Goal: Answer question/provide support: Answer question/provide support

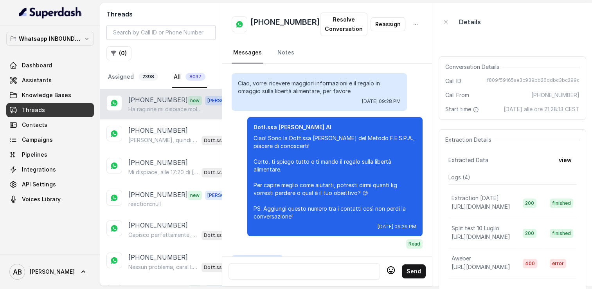
scroll to position [816, 0]
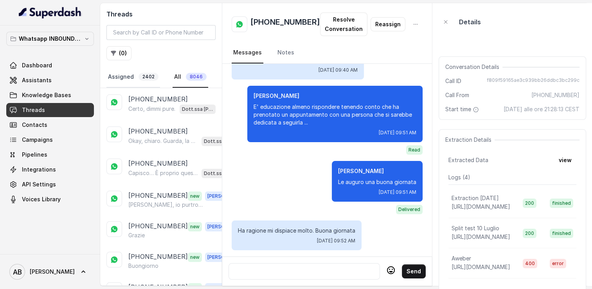
click at [124, 73] on link "Assigned 2402" at bounding box center [134, 77] width 54 height 21
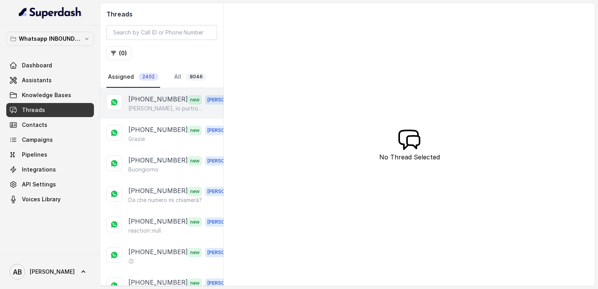
click at [154, 105] on p "[PERSON_NAME], io purtroppo [DATE] non sono libera perché ho avuto un problema …" at bounding box center [165, 109] width 75 height 8
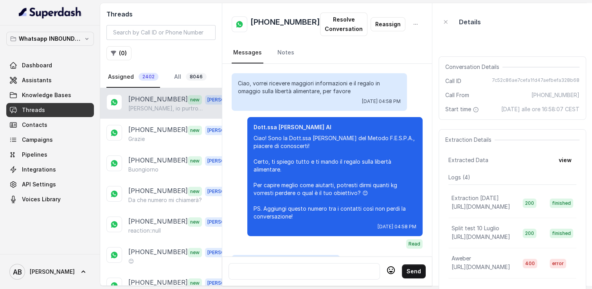
scroll to position [843, 0]
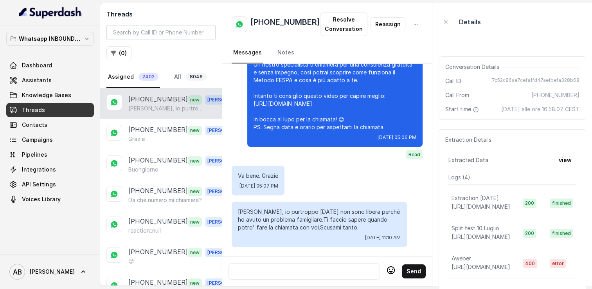
click at [320, 267] on div at bounding box center [304, 271] width 144 height 9
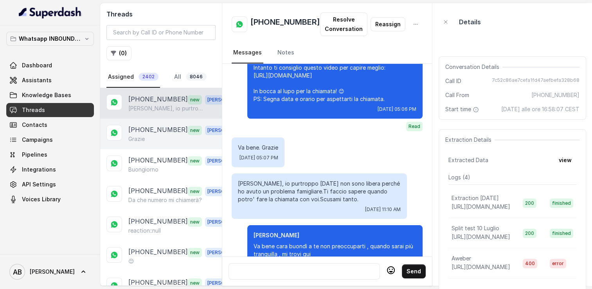
click at [153, 131] on p "[PHONE_NUMBER]" at bounding box center [158, 130] width 60 height 10
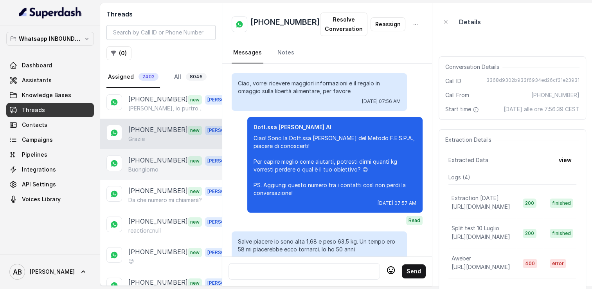
scroll to position [1046, 0]
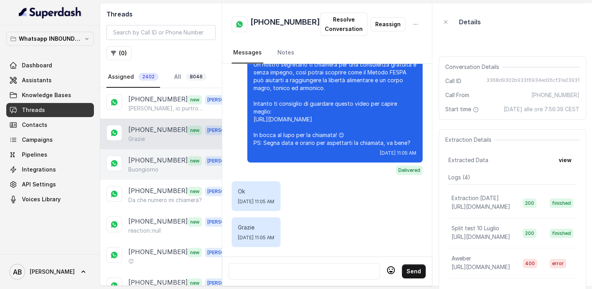
click at [157, 153] on div "+393934271594 new Alessandro Buongiorno" at bounding box center [161, 164] width 122 height 31
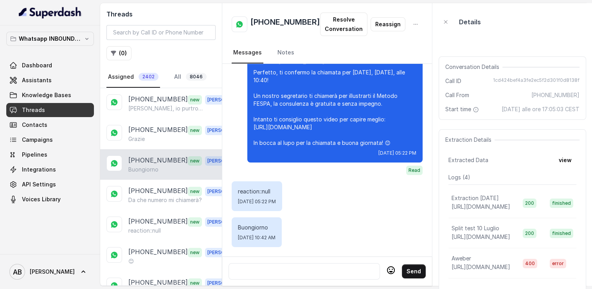
scroll to position [749, 0]
click at [301, 267] on div at bounding box center [304, 271] width 144 height 9
click at [157, 198] on p "Da che numero mi chiamerà?" at bounding box center [165, 200] width 74 height 8
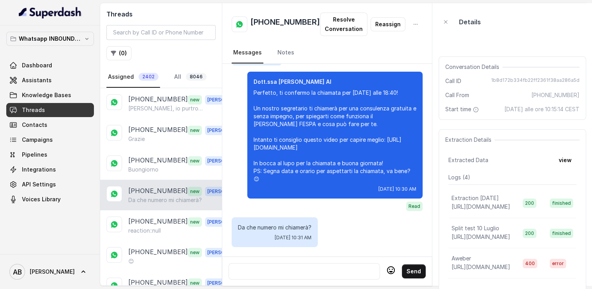
scroll to position [771, 0]
click at [274, 26] on h2 "[PHONE_NUMBER]" at bounding box center [286, 24] width 70 height 16
copy h2 "[PHONE_NUMBER]"
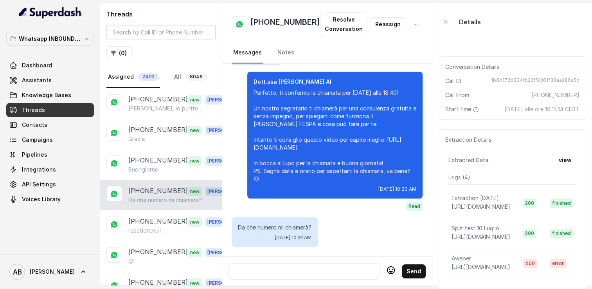
click at [301, 267] on div at bounding box center [304, 271] width 144 height 9
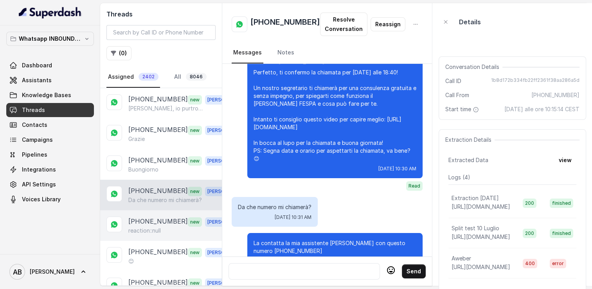
click at [150, 218] on p "[PHONE_NUMBER]" at bounding box center [158, 222] width 60 height 10
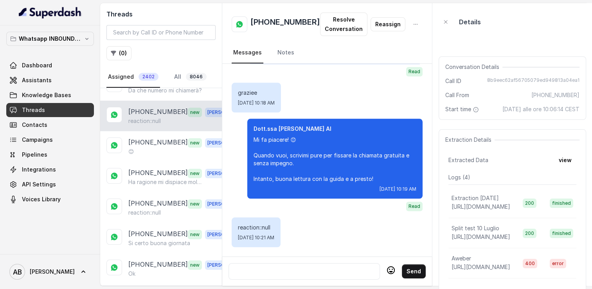
scroll to position [117, 0]
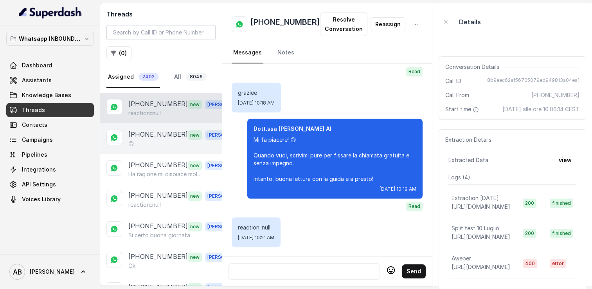
click at [138, 144] on div "😊" at bounding box center [182, 144] width 109 height 8
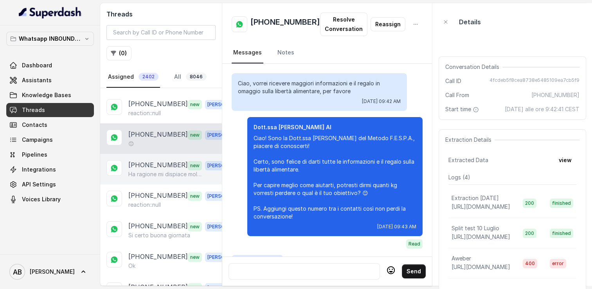
scroll to position [1764, 0]
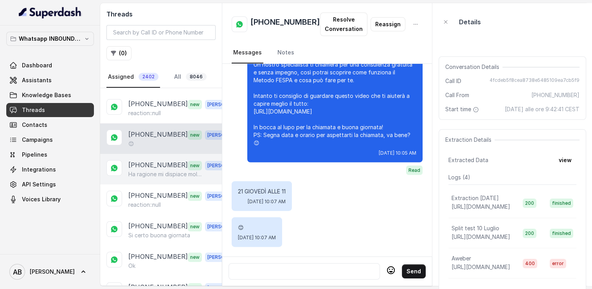
click at [146, 165] on p "[PHONE_NUMBER]" at bounding box center [158, 165] width 60 height 10
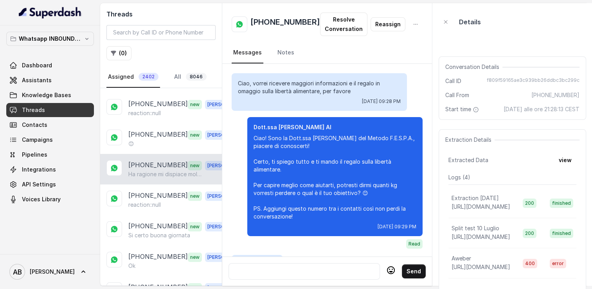
scroll to position [816, 0]
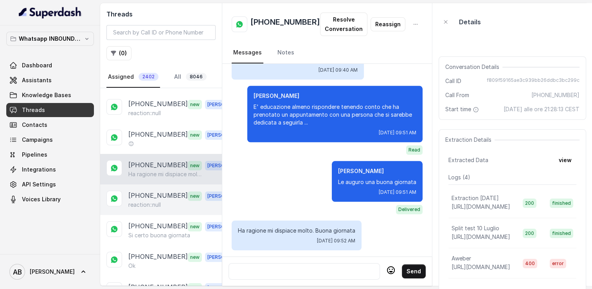
click at [160, 184] on div "+393394754319 new Alessandro reaction::null" at bounding box center [161, 199] width 122 height 31
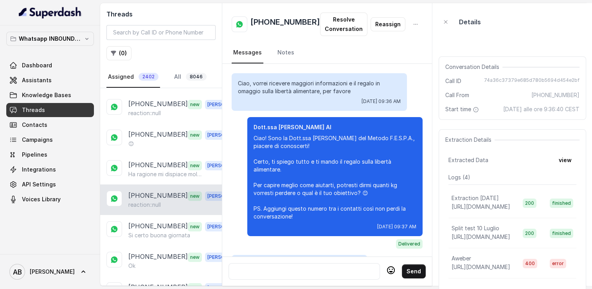
scroll to position [802, 0]
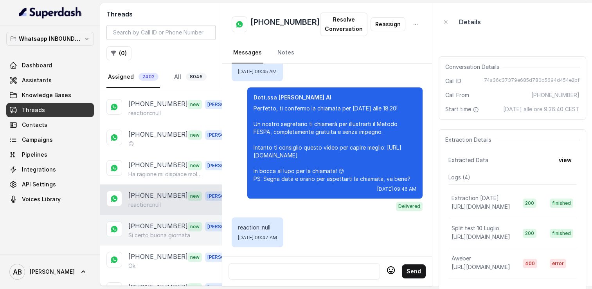
click at [155, 225] on p "[PHONE_NUMBER]" at bounding box center [158, 226] width 60 height 10
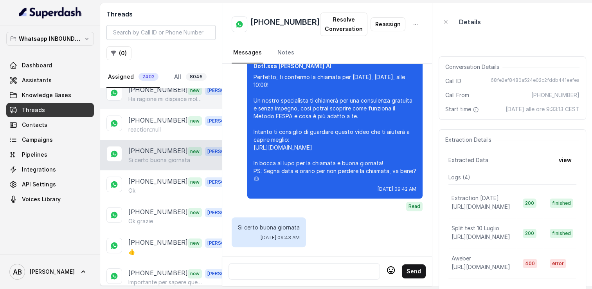
scroll to position [196, 0]
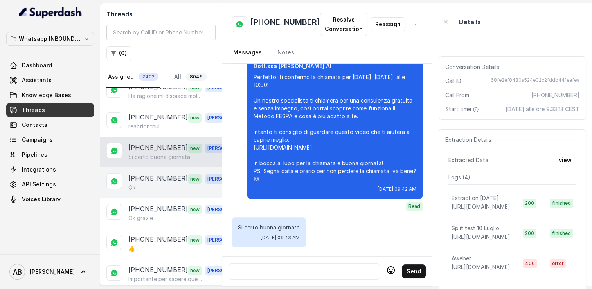
click at [155, 178] on p "[PHONE_NUMBER]" at bounding box center [158, 178] width 60 height 10
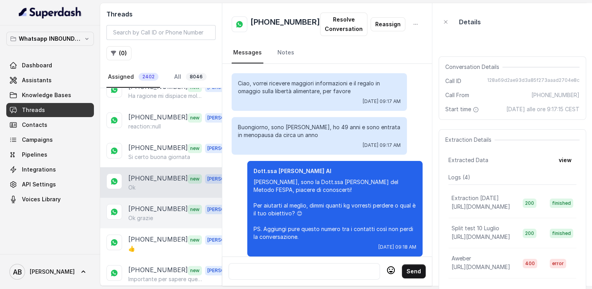
scroll to position [744, 0]
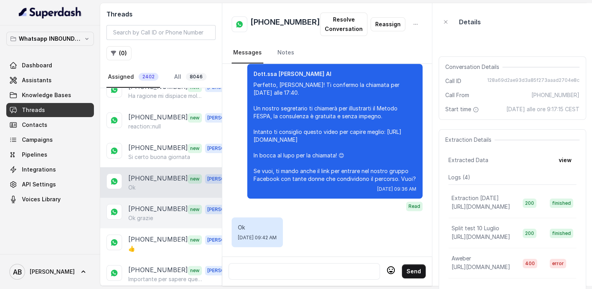
click at [152, 200] on div "+393897893499 new Alessandro Ok grazie" at bounding box center [161, 213] width 122 height 31
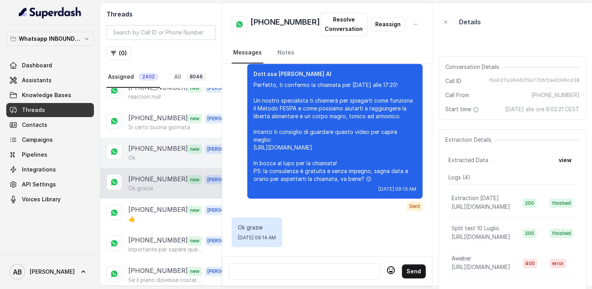
scroll to position [313, 0]
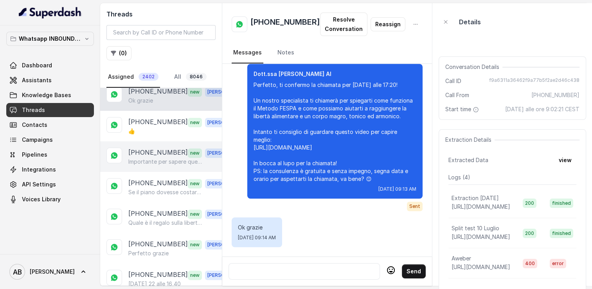
click at [147, 158] on p "Importante per sapere questo grazie" at bounding box center [165, 162] width 75 height 8
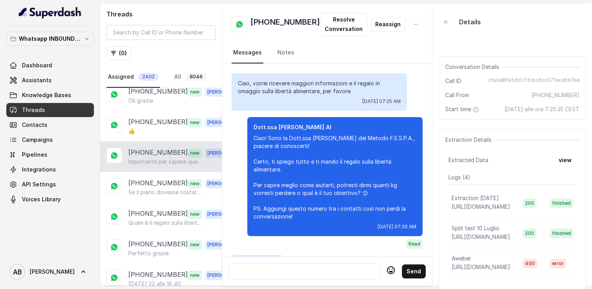
scroll to position [1045, 0]
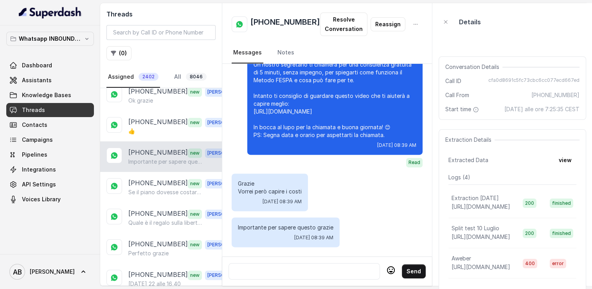
click at [297, 267] on div at bounding box center [304, 271] width 144 height 9
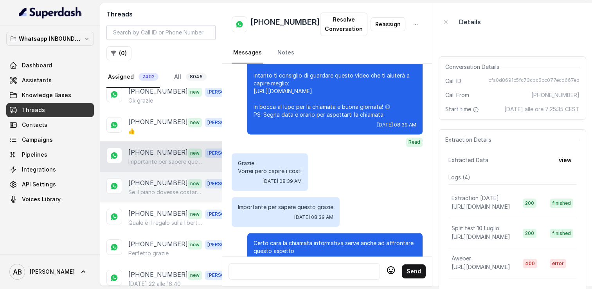
click at [160, 188] on p "Se il piano dovesse costare parecchio nn si preoccupi tolgo il disturbo in part…" at bounding box center [165, 192] width 75 height 8
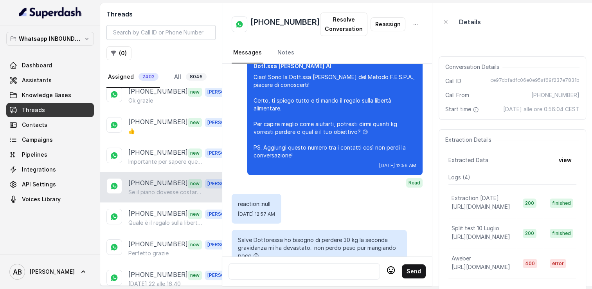
scroll to position [218, 0]
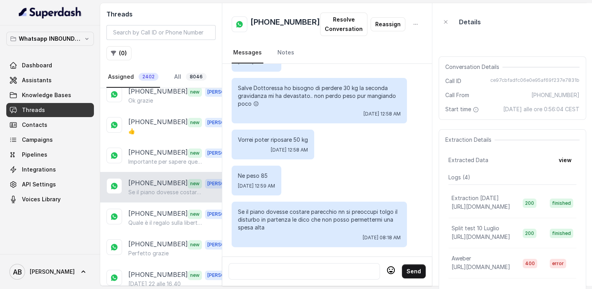
click at [307, 269] on div at bounding box center [304, 271] width 144 height 9
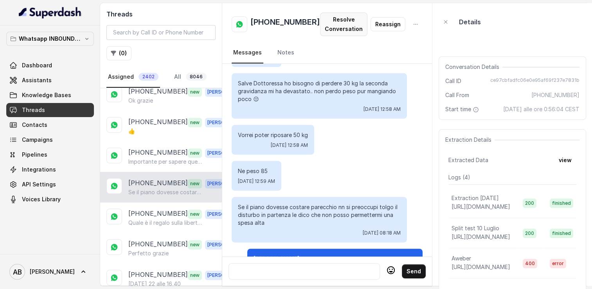
click at [336, 27] on button "Resolve Conversation" at bounding box center [343, 24] width 47 height 23
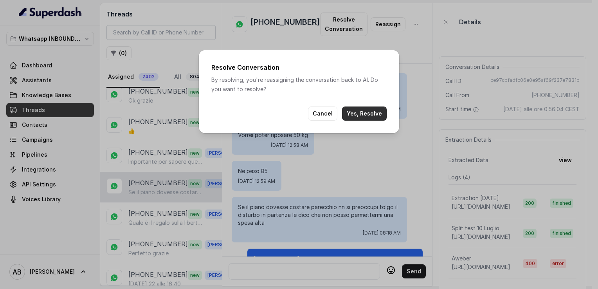
click at [361, 115] on button "Yes, Resolve" at bounding box center [364, 114] width 45 height 14
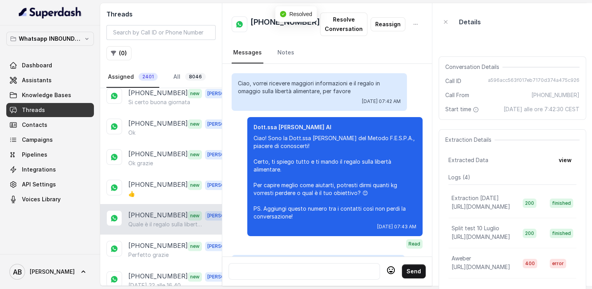
scroll to position [1092, 0]
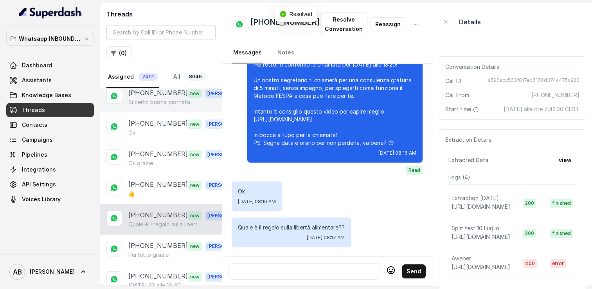
click at [160, 99] on p "Si certo buona giornata" at bounding box center [159, 102] width 62 height 8
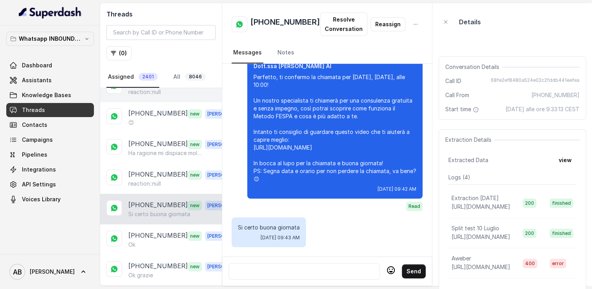
scroll to position [196, 0]
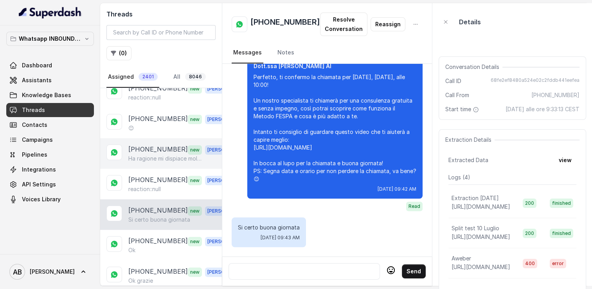
click at [164, 148] on p "[PHONE_NUMBER]" at bounding box center [158, 149] width 60 height 10
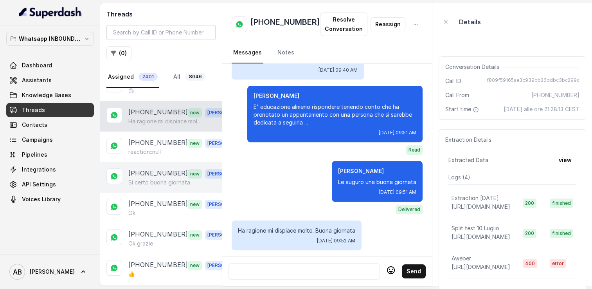
scroll to position [235, 0]
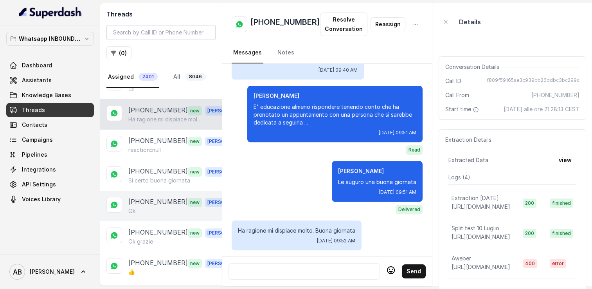
drag, startPoint x: 163, startPoint y: 168, endPoint x: 158, endPoint y: 192, distance: 24.7
click at [163, 168] on p "[PHONE_NUMBER]" at bounding box center [158, 171] width 60 height 10
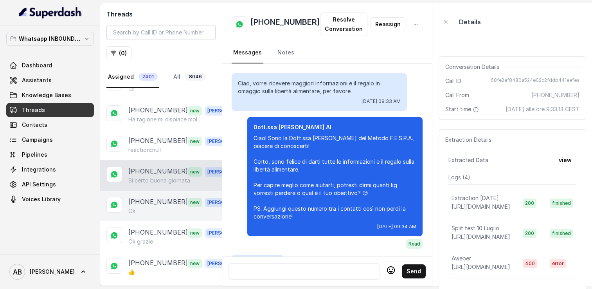
scroll to position [711, 0]
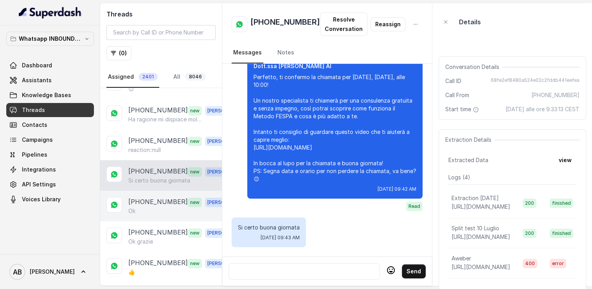
click at [155, 210] on div "Ok" at bounding box center [182, 211] width 109 height 8
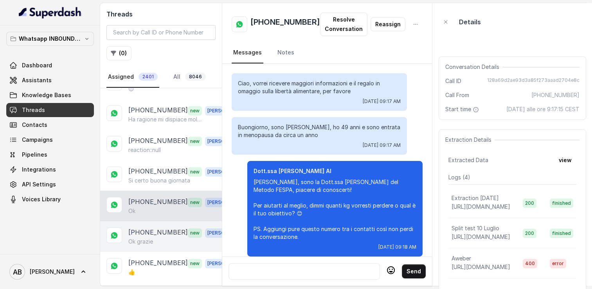
scroll to position [744, 0]
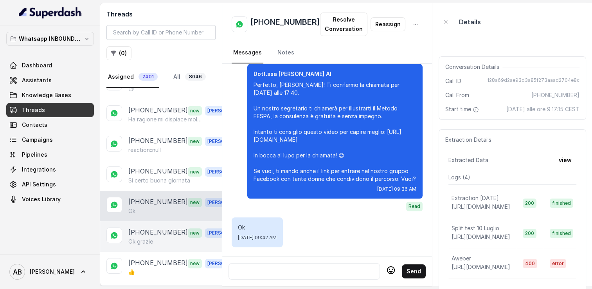
click at [154, 241] on div "+393897893499 new Alessandro Ok grazie" at bounding box center [161, 236] width 122 height 31
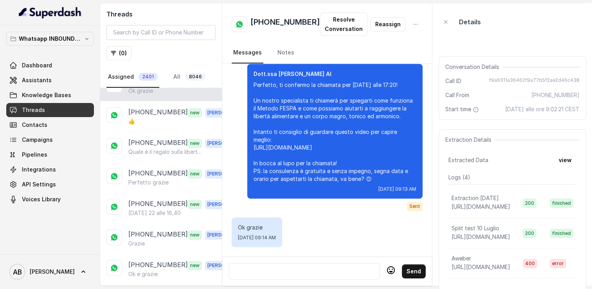
scroll to position [392, 0]
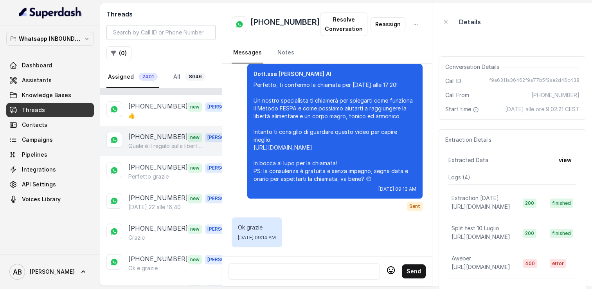
click at [150, 134] on p "[PHONE_NUMBER]" at bounding box center [158, 137] width 60 height 10
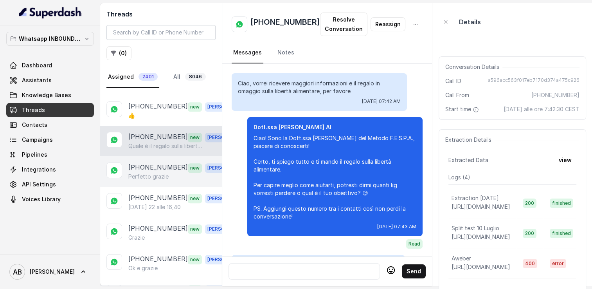
scroll to position [1092, 0]
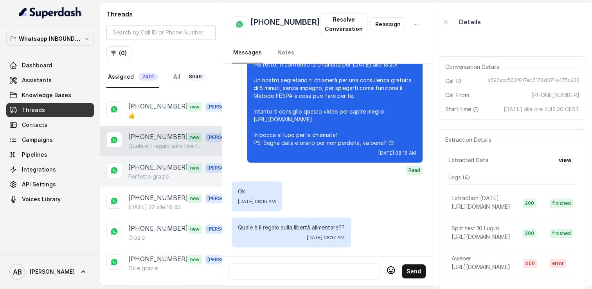
click at [156, 181] on div "+393804945260 new Alessandro Perfetto grazie" at bounding box center [161, 171] width 122 height 31
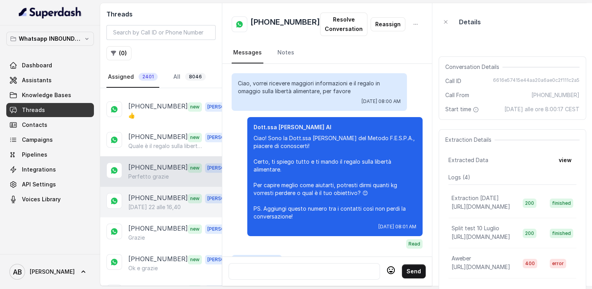
scroll to position [929, 0]
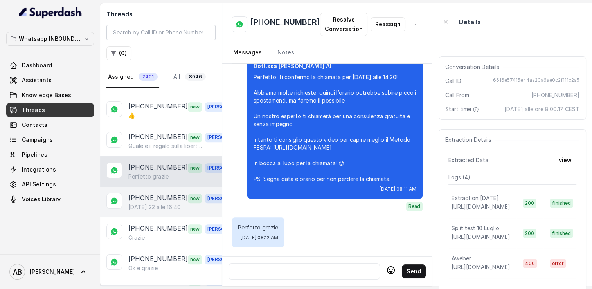
click at [158, 196] on p "[PHONE_NUMBER]" at bounding box center [158, 198] width 60 height 10
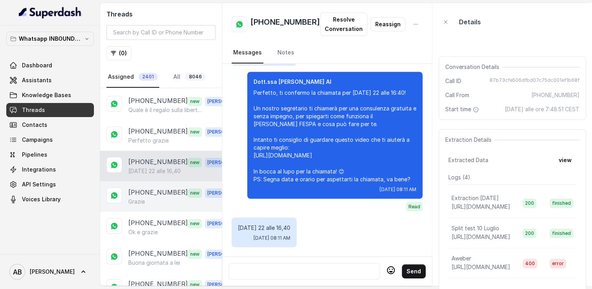
scroll to position [431, 0]
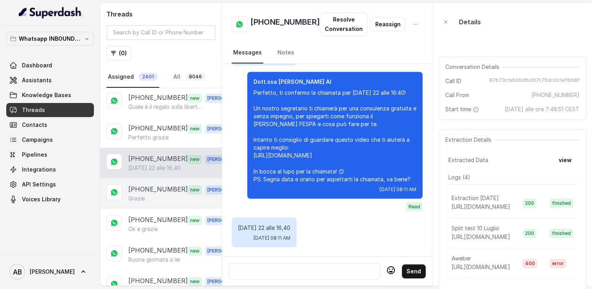
click at [155, 186] on p "[PHONE_NUMBER]" at bounding box center [158, 189] width 60 height 10
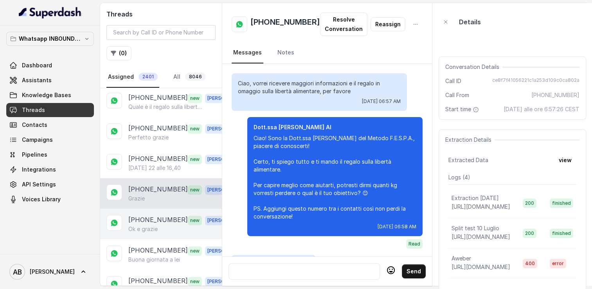
scroll to position [843, 0]
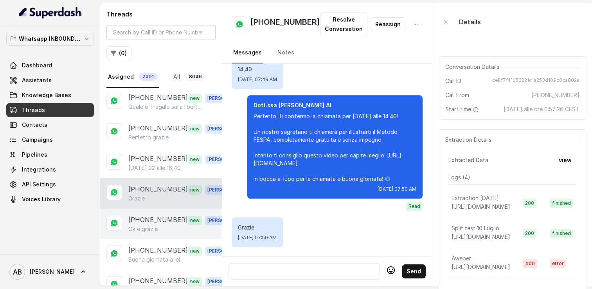
click at [158, 217] on p "[PHONE_NUMBER]" at bounding box center [158, 220] width 60 height 10
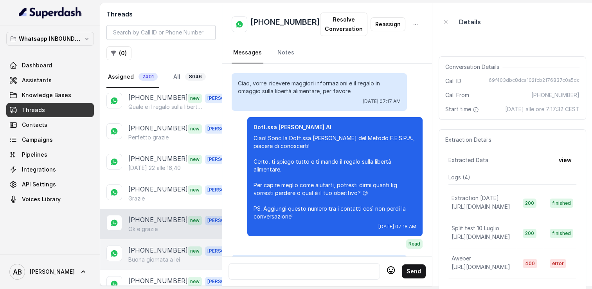
scroll to position [1450, 0]
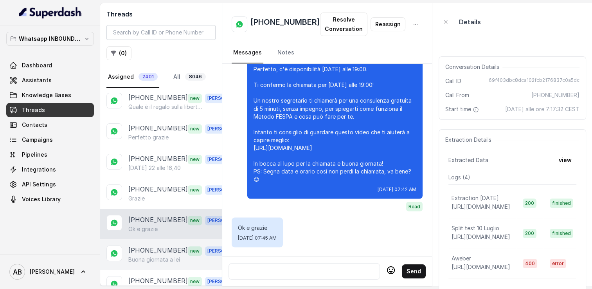
click at [160, 239] on div "+393773430741 new Alessandro Buona giornata a lei" at bounding box center [161, 254] width 122 height 31
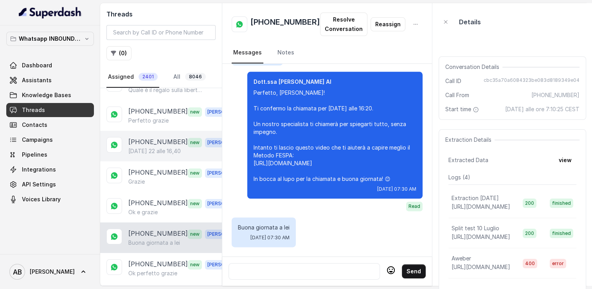
scroll to position [548, 0]
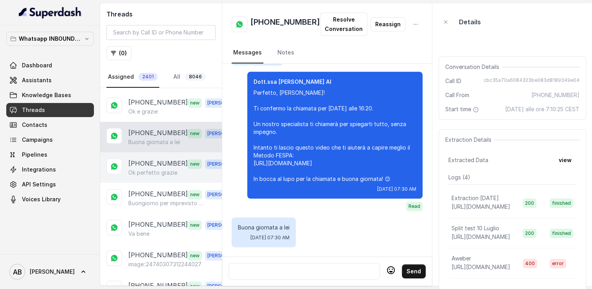
click at [150, 159] on p "[PHONE_NUMBER]" at bounding box center [158, 164] width 60 height 10
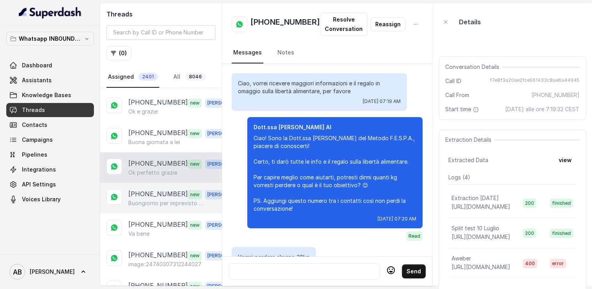
scroll to position [866, 0]
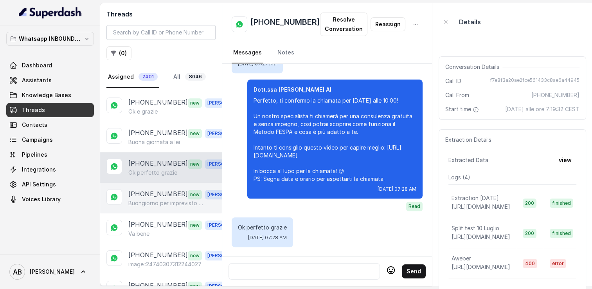
click at [155, 191] on p "[PHONE_NUMBER]" at bounding box center [158, 194] width 60 height 10
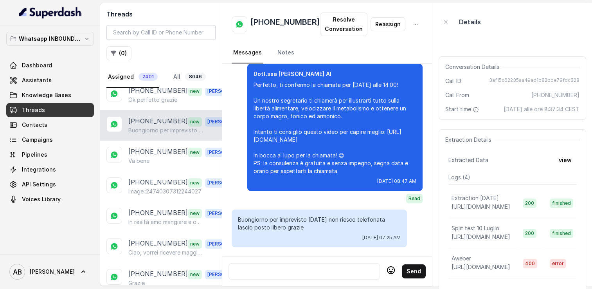
scroll to position [626, 0]
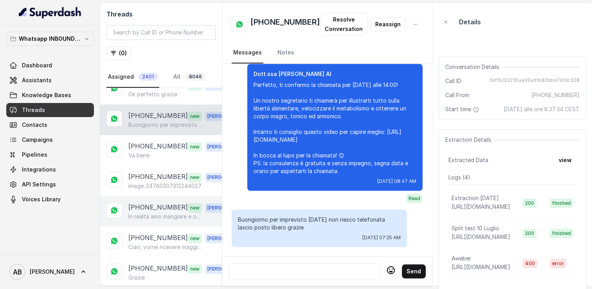
click at [160, 213] on p "In realtà amo mangiare e ovviamente li riprendo subito perché non riesco a segu…" at bounding box center [165, 217] width 75 height 8
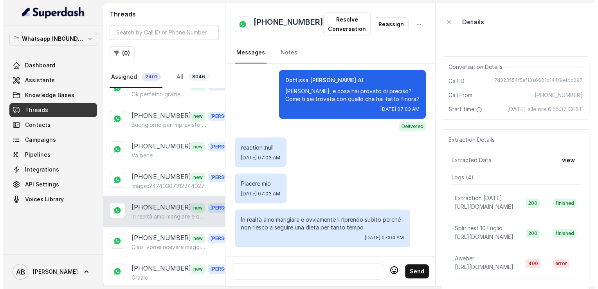
scroll to position [345, 0]
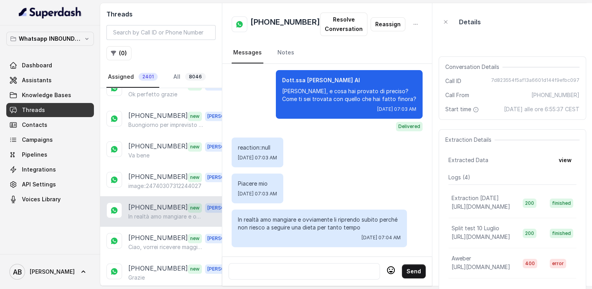
click at [326, 269] on div at bounding box center [304, 271] width 144 height 9
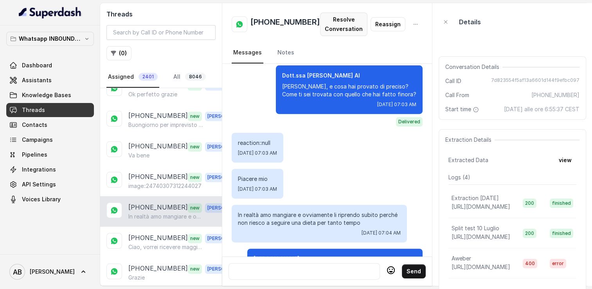
click at [343, 23] on button "Resolve Conversation" at bounding box center [343, 24] width 47 height 23
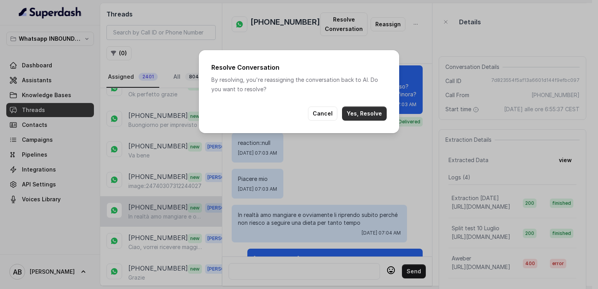
click at [358, 113] on button "Yes, Resolve" at bounding box center [364, 114] width 45 height 14
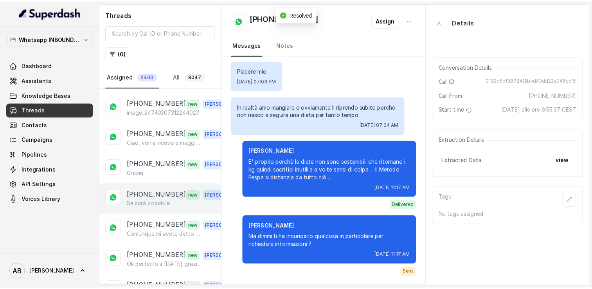
scroll to position [705, 0]
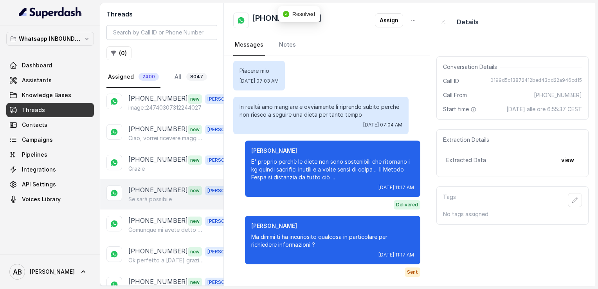
click at [162, 185] on p "[PHONE_NUMBER]" at bounding box center [158, 190] width 60 height 10
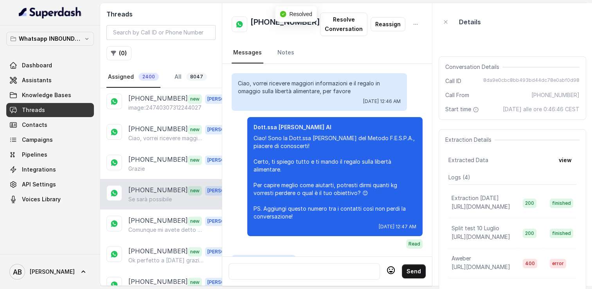
scroll to position [871, 0]
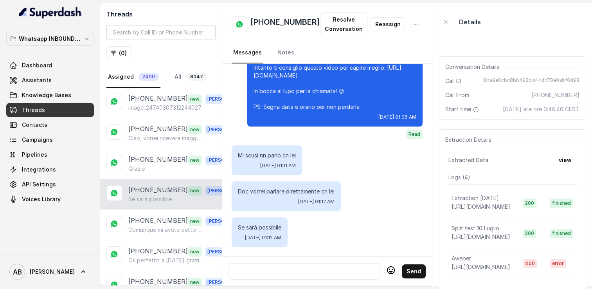
click at [327, 267] on div at bounding box center [304, 271] width 144 height 9
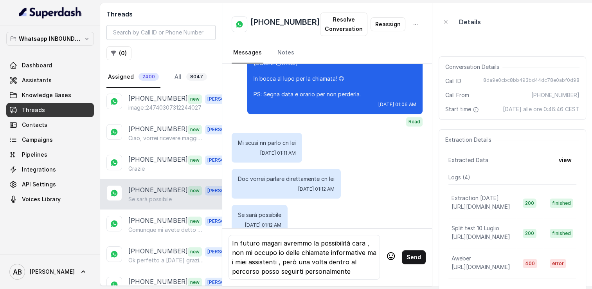
click at [386, 251] on icon at bounding box center [390, 255] width 9 height 9
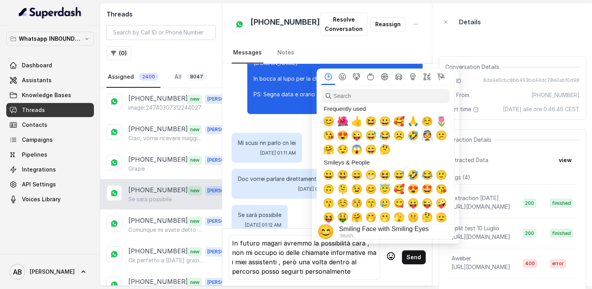
click at [327, 123] on span "😊" at bounding box center [329, 121] width 12 height 11
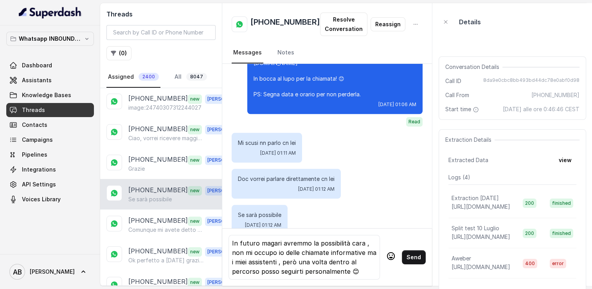
click at [402, 257] on button "Send" at bounding box center [414, 257] width 24 height 14
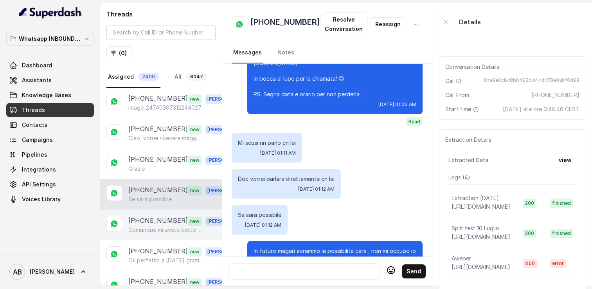
click at [166, 216] on p "[PHONE_NUMBER]" at bounding box center [158, 221] width 60 height 10
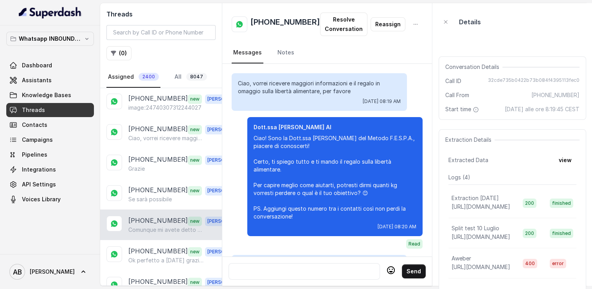
scroll to position [1173, 0]
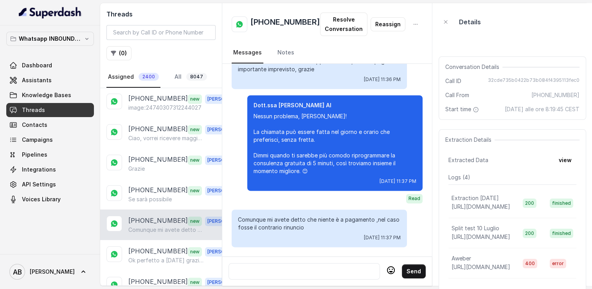
click at [305, 267] on div at bounding box center [304, 271] width 144 height 9
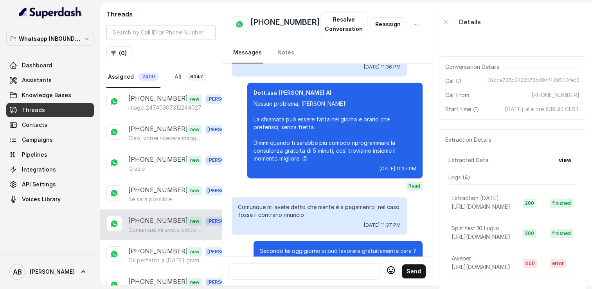
click at [305, 267] on div at bounding box center [304, 271] width 144 height 9
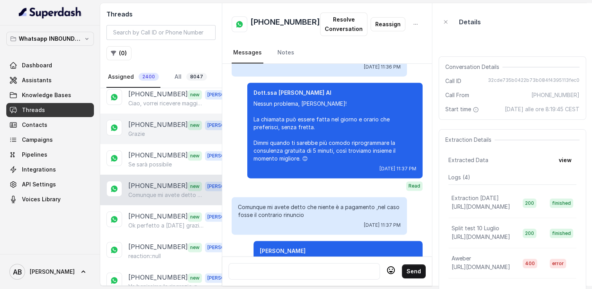
scroll to position [744, 0]
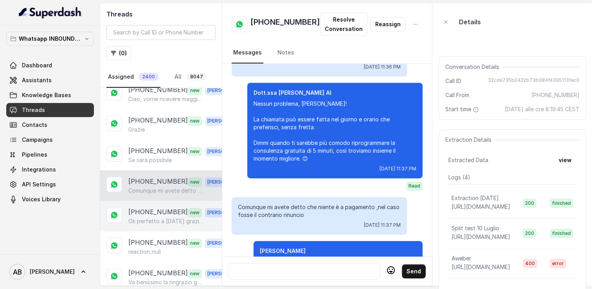
click at [172, 217] on p "Ok perfetto a [DATE] grazie mille buona serata anche a te😉" at bounding box center [165, 221] width 75 height 8
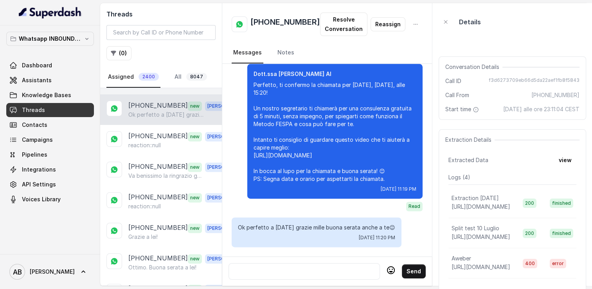
scroll to position [861, 0]
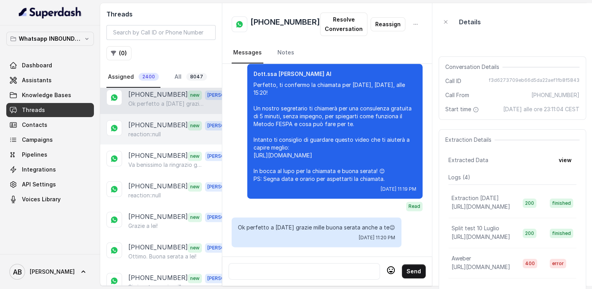
click at [152, 120] on p "[PHONE_NUMBER]" at bounding box center [158, 125] width 60 height 10
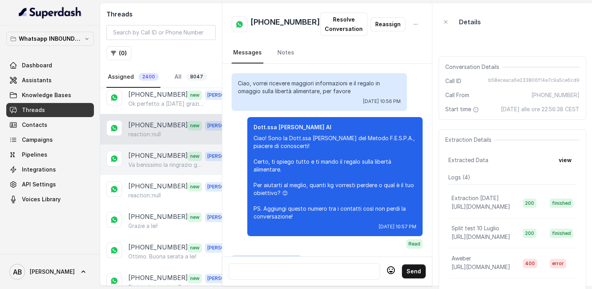
scroll to position [1004, 0]
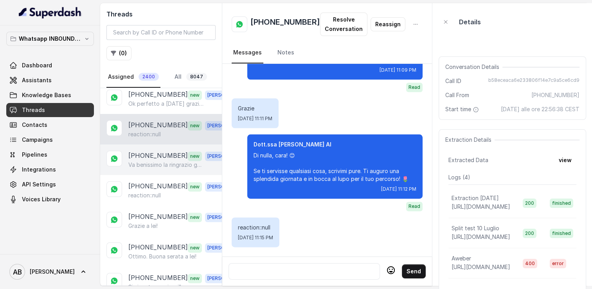
click at [159, 161] on p "Va benissimo la ringrazio gentilissima🙏" at bounding box center [165, 165] width 75 height 8
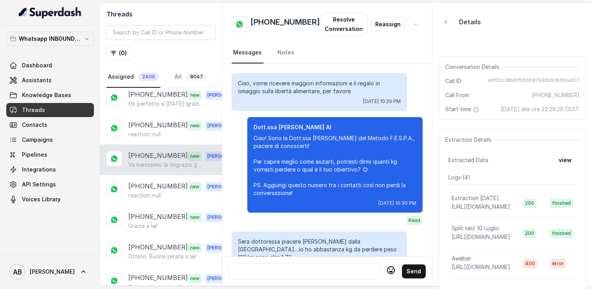
scroll to position [1103, 0]
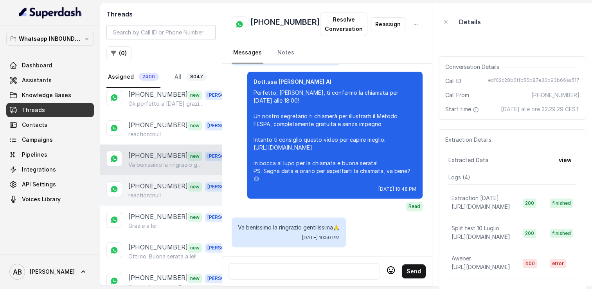
click at [158, 181] on p "[PHONE_NUMBER]" at bounding box center [158, 186] width 60 height 10
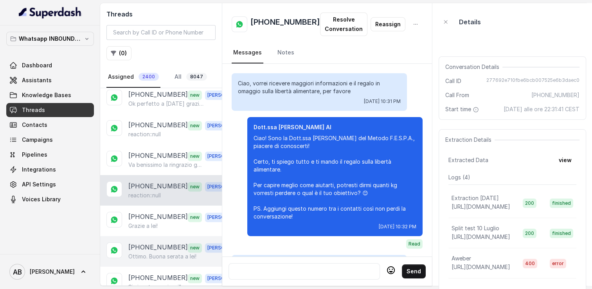
scroll to position [1269, 0]
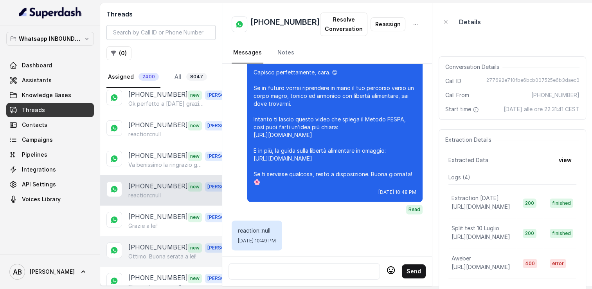
drag, startPoint x: 148, startPoint y: 242, endPoint x: 150, endPoint y: 233, distance: 9.9
click at [148, 253] on p "Ottimo. Buona serata a lei!" at bounding box center [162, 257] width 68 height 8
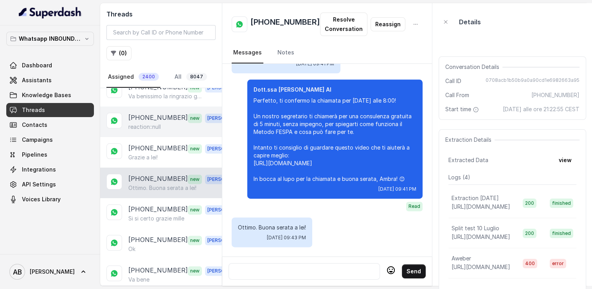
scroll to position [940, 0]
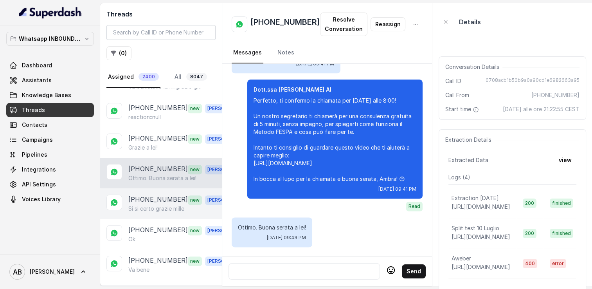
click at [151, 195] on p "[PHONE_NUMBER]" at bounding box center [158, 200] width 60 height 10
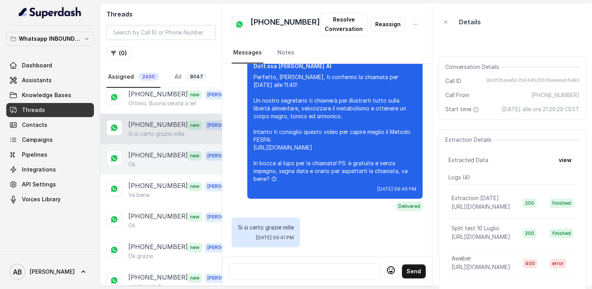
scroll to position [1018, 0]
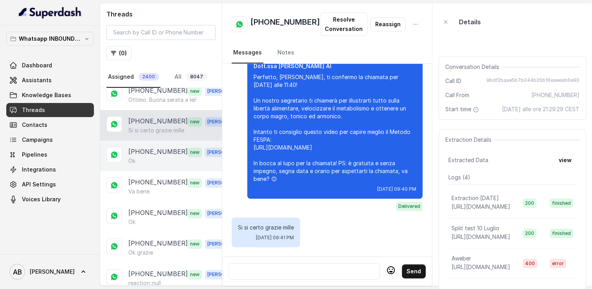
click at [150, 147] on p "[PHONE_NUMBER]" at bounding box center [158, 152] width 60 height 10
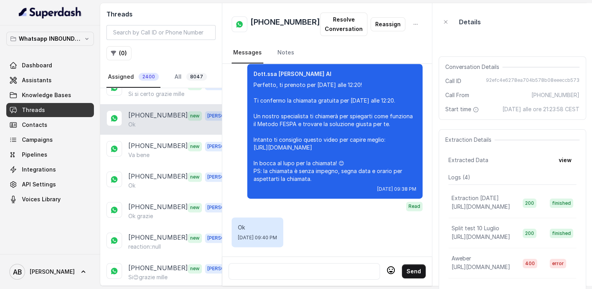
scroll to position [1057, 0]
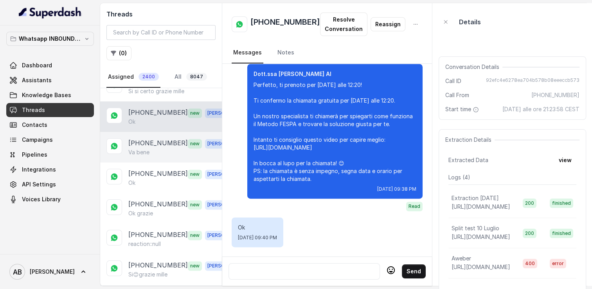
click at [153, 148] on div "Va bene" at bounding box center [182, 152] width 109 height 8
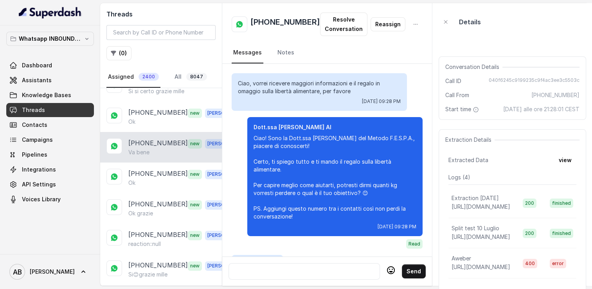
scroll to position [890, 0]
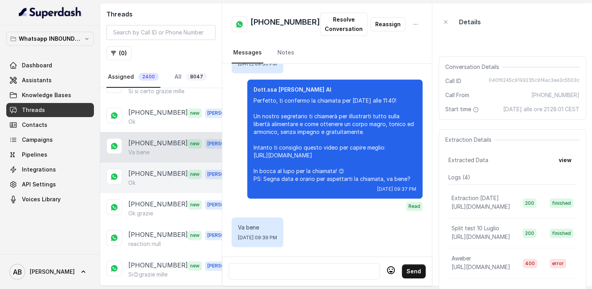
click at [158, 179] on div "Ok" at bounding box center [182, 183] width 109 height 8
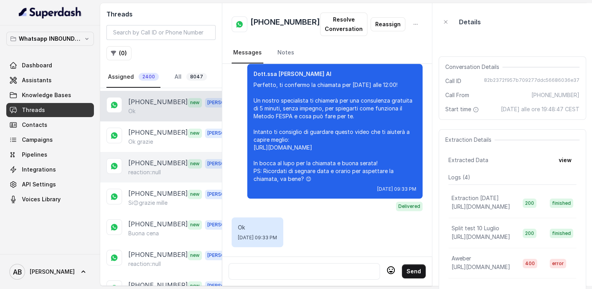
scroll to position [1136, 0]
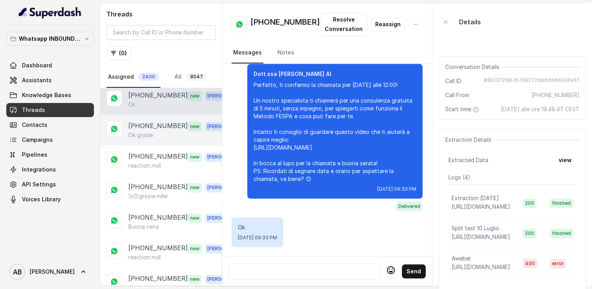
click at [153, 131] on div "Ok grazie" at bounding box center [182, 135] width 109 height 8
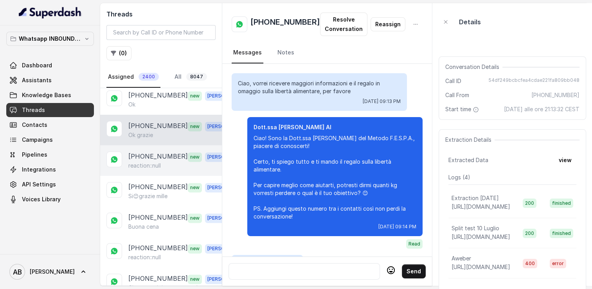
scroll to position [778, 0]
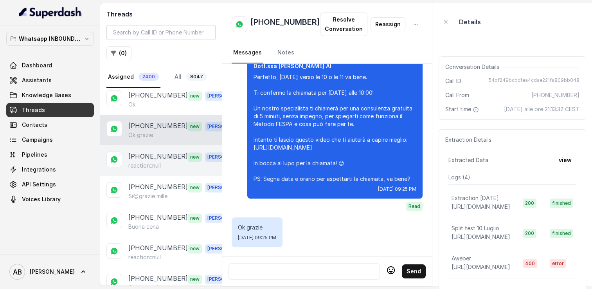
click at [155, 145] on div "+393936666784 new Alessandro reaction::null" at bounding box center [161, 160] width 122 height 31
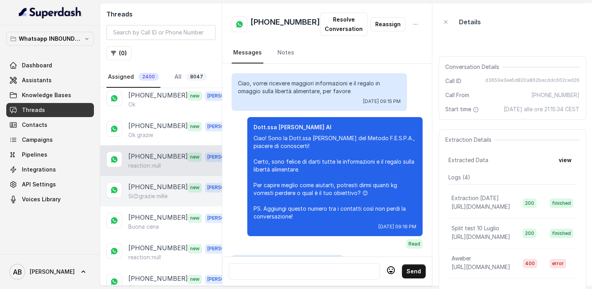
scroll to position [652, 0]
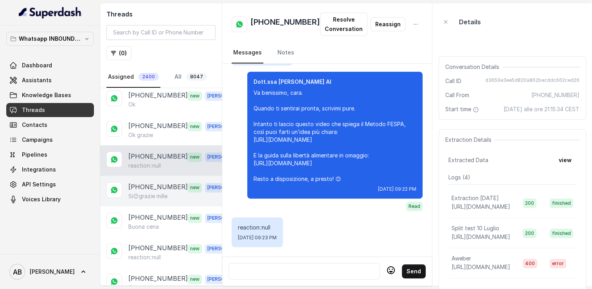
click at [149, 182] on p "[PHONE_NUMBER]" at bounding box center [158, 187] width 60 height 10
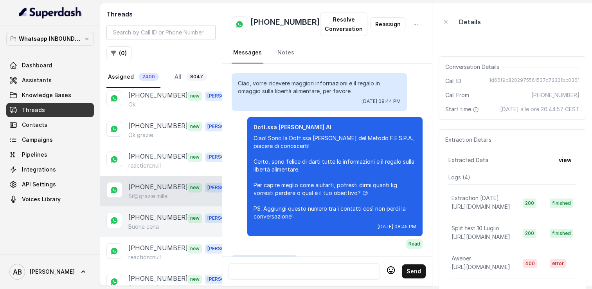
scroll to position [1024, 0]
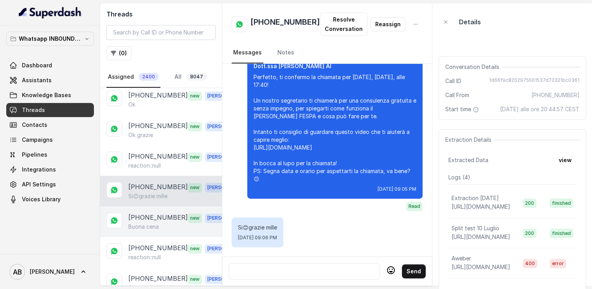
click at [166, 223] on div "Buona cena" at bounding box center [182, 227] width 109 height 8
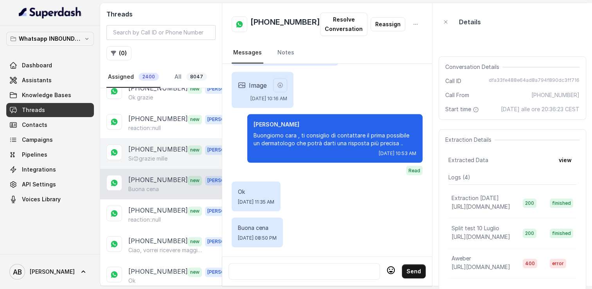
scroll to position [1175, 0]
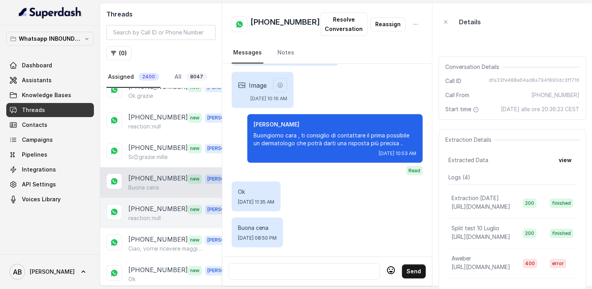
click at [161, 214] on p "reaction::null" at bounding box center [144, 218] width 32 height 8
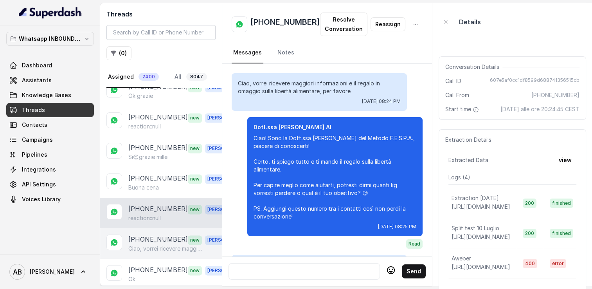
scroll to position [1247, 0]
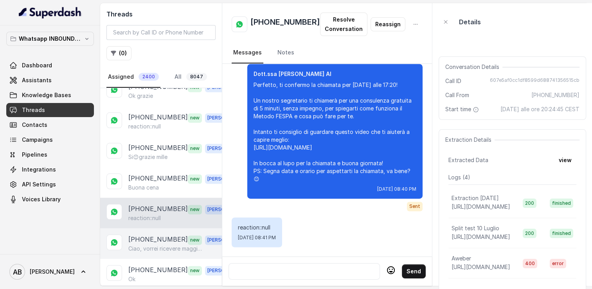
click at [162, 235] on p "[PHONE_NUMBER]" at bounding box center [158, 240] width 60 height 10
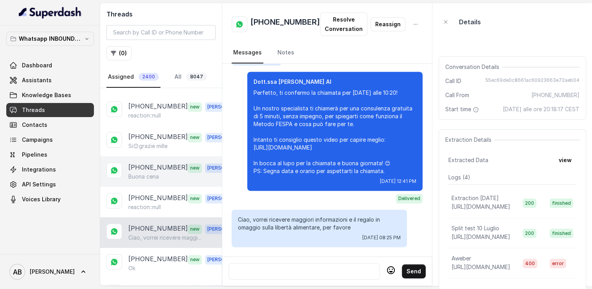
scroll to position [1253, 0]
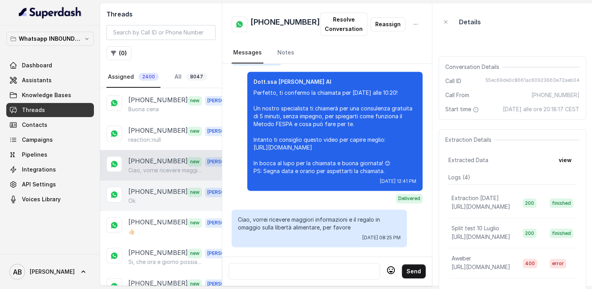
click at [158, 181] on div "+393664344336 new Alessandro Ok" at bounding box center [161, 196] width 122 height 31
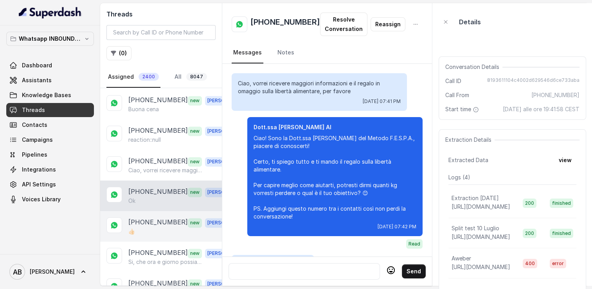
scroll to position [778, 0]
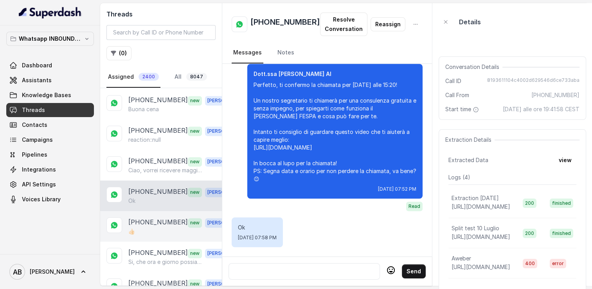
click at [160, 217] on p "[PHONE_NUMBER]" at bounding box center [158, 222] width 60 height 10
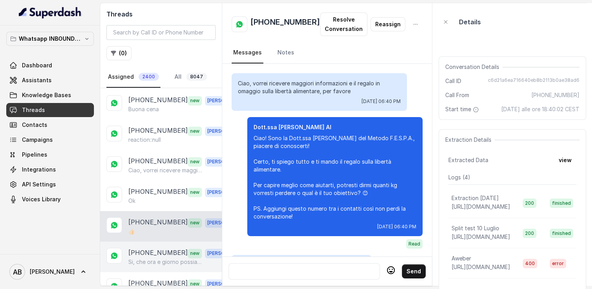
click at [163, 248] on p "+393516814334" at bounding box center [158, 253] width 60 height 10
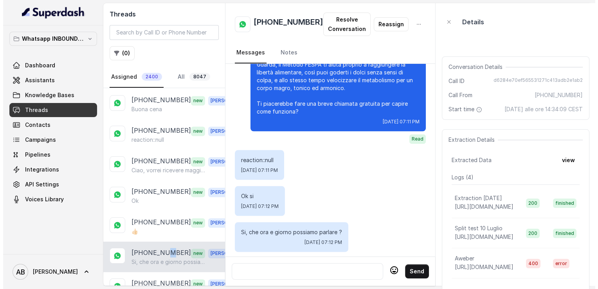
scroll to position [955, 0]
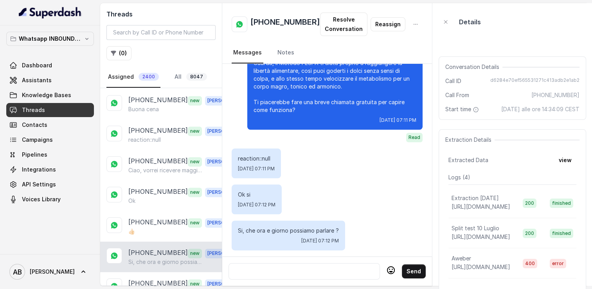
click at [327, 270] on div at bounding box center [304, 271] width 144 height 9
click at [343, 20] on button "Resolve Conversation" at bounding box center [343, 24] width 47 height 23
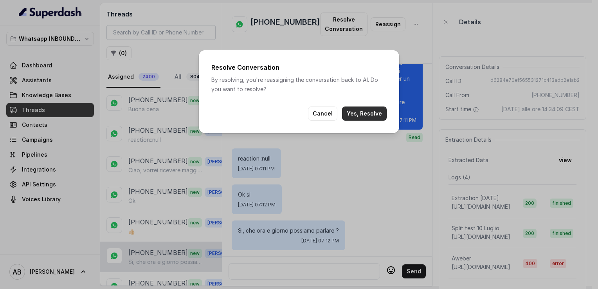
click at [365, 110] on button "Yes, Resolve" at bounding box center [364, 114] width 45 height 14
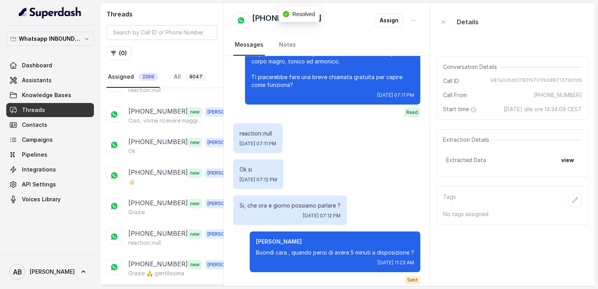
scroll to position [1367, 0]
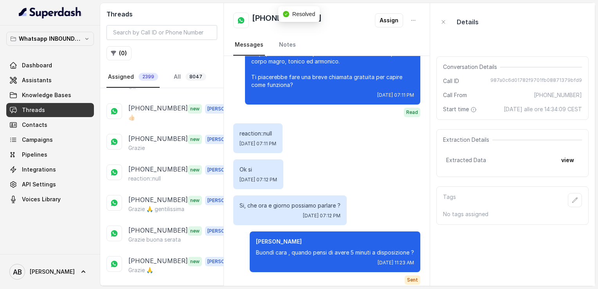
click at [161, 287] on p "Load more conversations" at bounding box center [162, 291] width 77 height 9
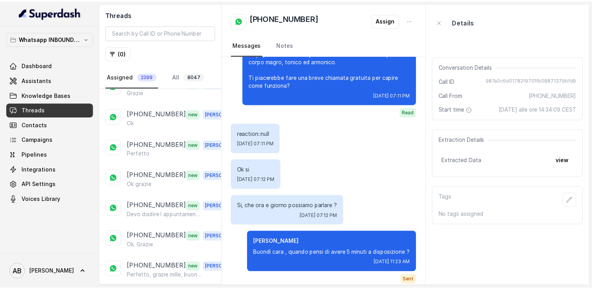
scroll to position [1641, 0]
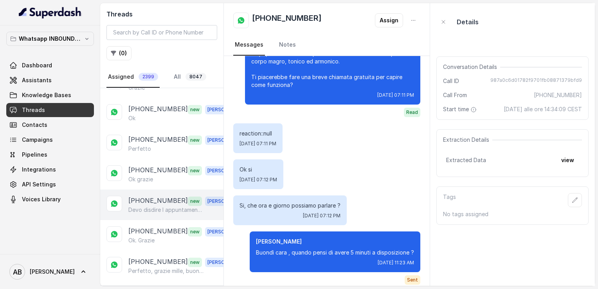
click at [160, 206] on p "Devo disdire l appuntamento ,pensavo fosse gratuito." at bounding box center [165, 210] width 75 height 8
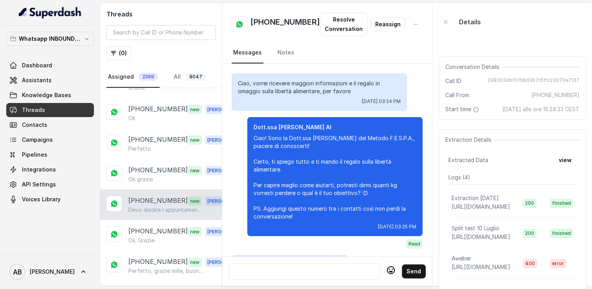
scroll to position [1004, 0]
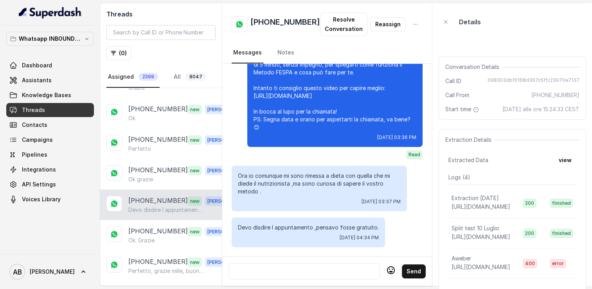
click at [300, 267] on div at bounding box center [304, 271] width 144 height 9
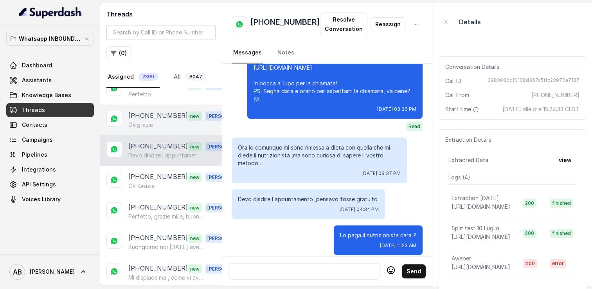
scroll to position [1719, 0]
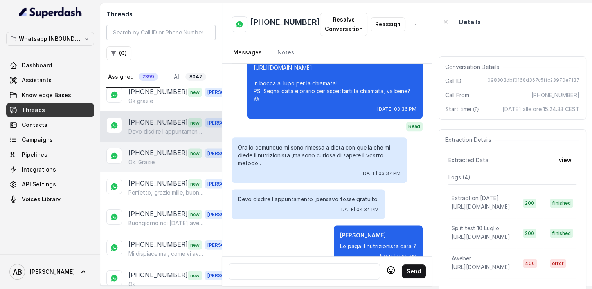
click at [155, 158] on p "Ok. Grazie" at bounding box center [141, 162] width 26 height 8
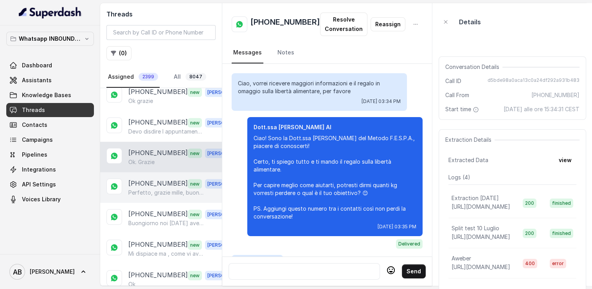
scroll to position [1233, 0]
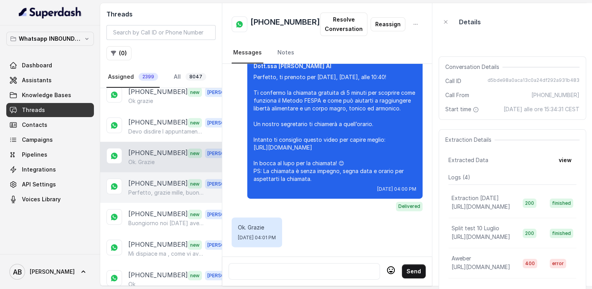
click at [149, 177] on div "+393494293921 new Alessandro Perfetto, grazie mille, buona giornata" at bounding box center [161, 187] width 122 height 31
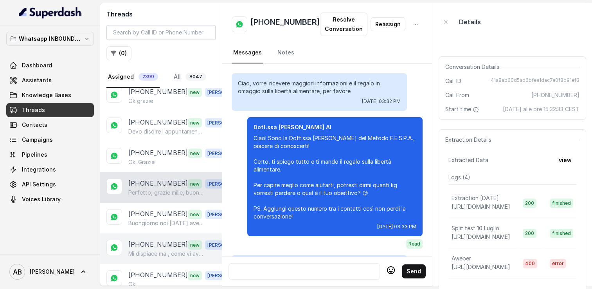
scroll to position [825, 0]
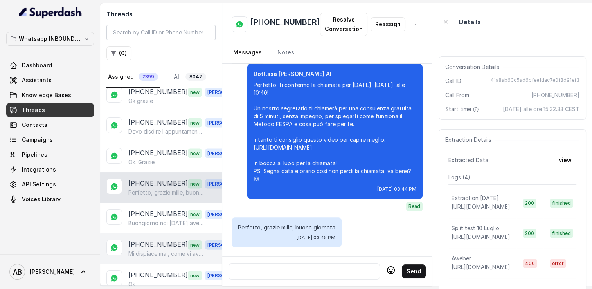
click at [151, 233] on div "+393911702238 new Alessandro Mi dispiace ma , come vi avevo spiegato è un momen…" at bounding box center [161, 248] width 122 height 31
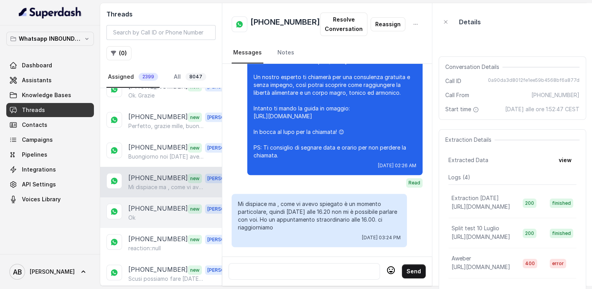
scroll to position [1798, 0]
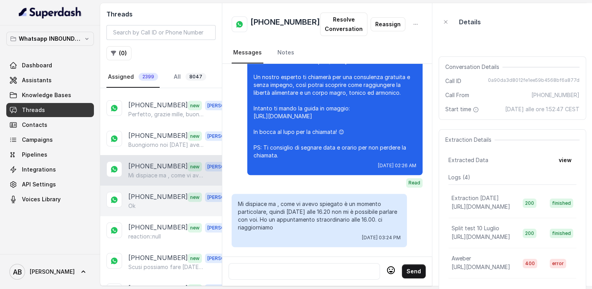
click at [159, 192] on p "+393289771911" at bounding box center [158, 197] width 60 height 10
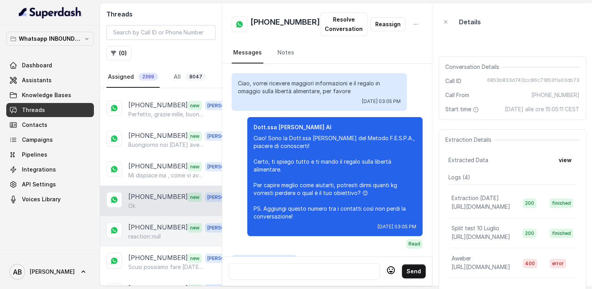
scroll to position [1060, 0]
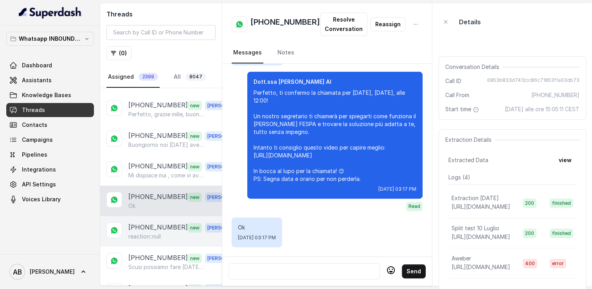
click at [152, 224] on div "+393287144053 new Alessandro reaction::null" at bounding box center [161, 231] width 122 height 31
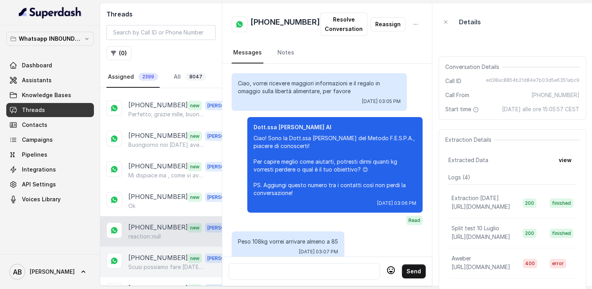
click at [153, 253] on p "+393333027722" at bounding box center [158, 258] width 60 height 10
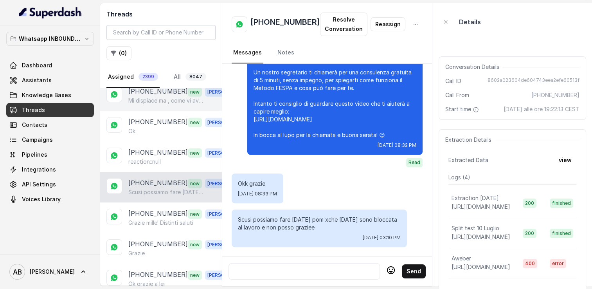
scroll to position [1876, 0]
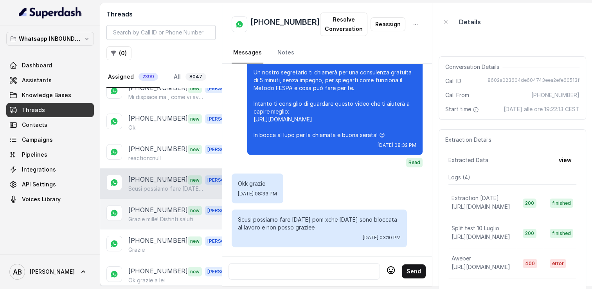
click at [157, 215] on p "Grazie mille! Distinti saluti" at bounding box center [160, 219] width 65 height 8
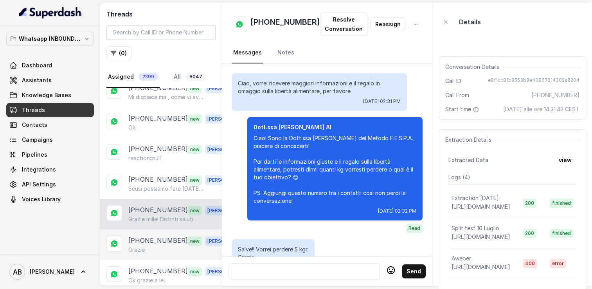
scroll to position [747, 0]
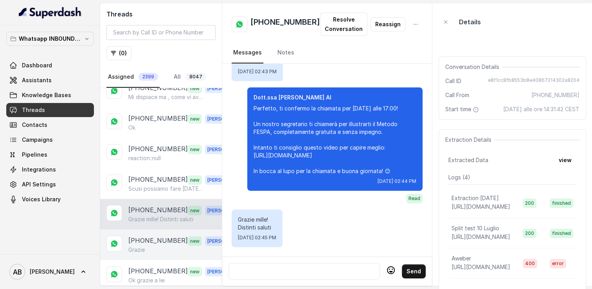
click at [150, 234] on div "+393802336230 new Alessandro Grazie" at bounding box center [161, 244] width 122 height 31
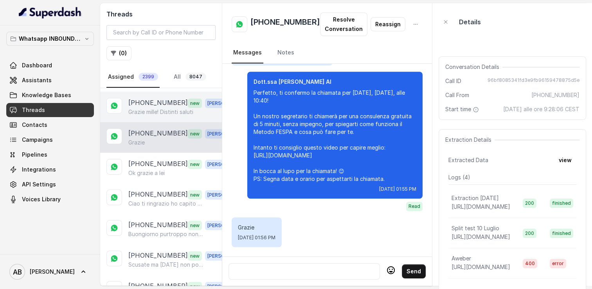
scroll to position [1993, 0]
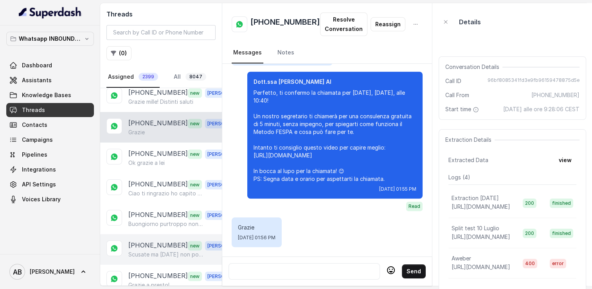
click at [148, 240] on p "+393498530574" at bounding box center [158, 245] width 60 height 10
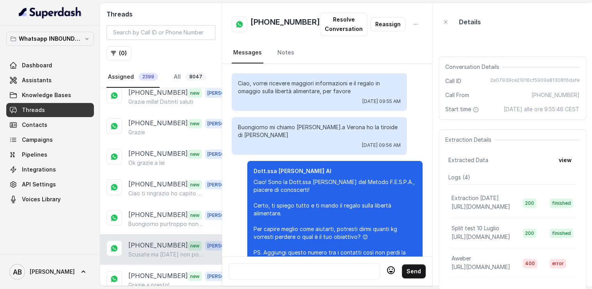
scroll to position [969, 0]
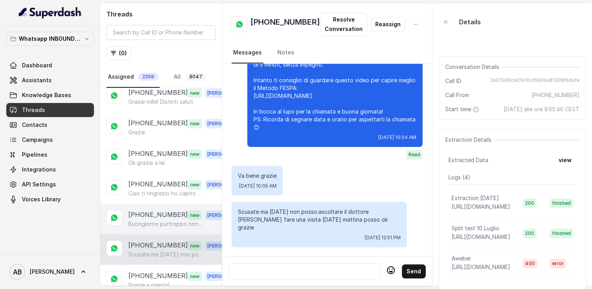
click at [145, 220] on p "Buongiorno purtroppo non posso rispondere oggi pomeriggio. Ho avuto un problema…" at bounding box center [165, 224] width 75 height 8
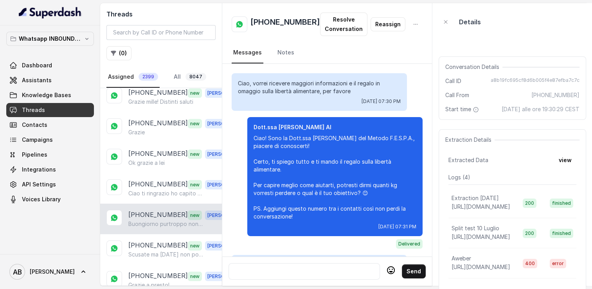
scroll to position [1035, 0]
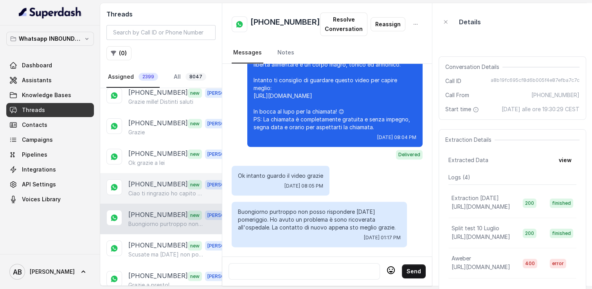
click at [155, 179] on p "+393286425960" at bounding box center [158, 184] width 60 height 10
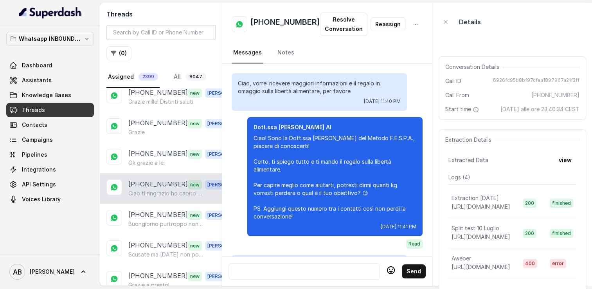
scroll to position [901, 0]
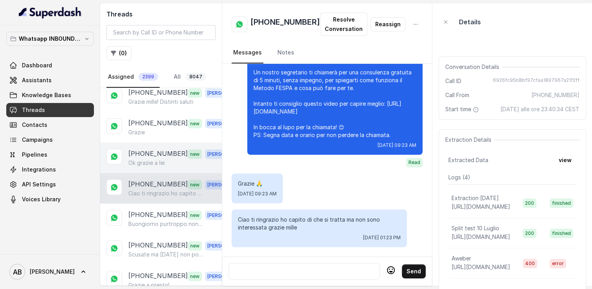
click at [163, 159] on p "Ok grazie a lei" at bounding box center [146, 163] width 36 height 8
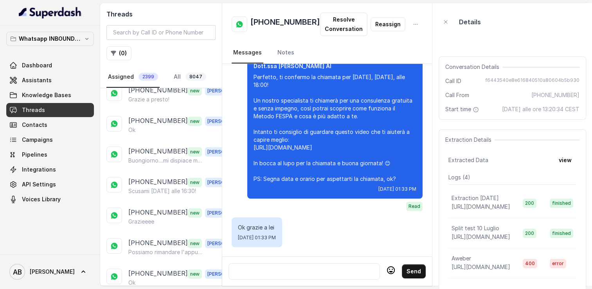
scroll to position [2189, 0]
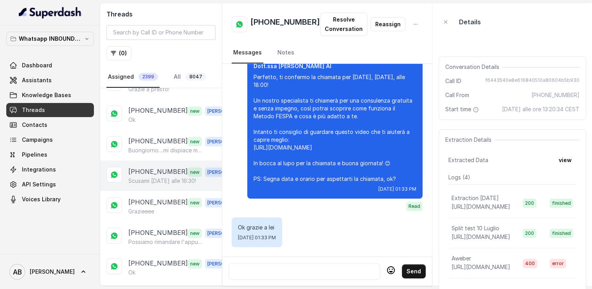
click at [152, 167] on p "+393209452923" at bounding box center [158, 172] width 60 height 10
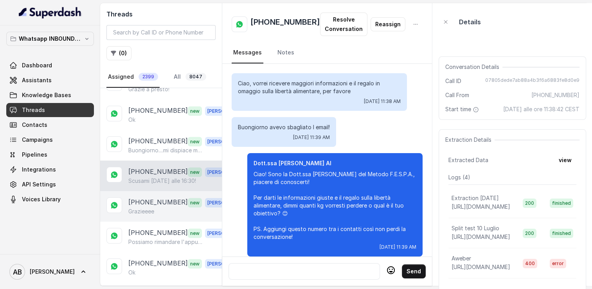
scroll to position [910, 0]
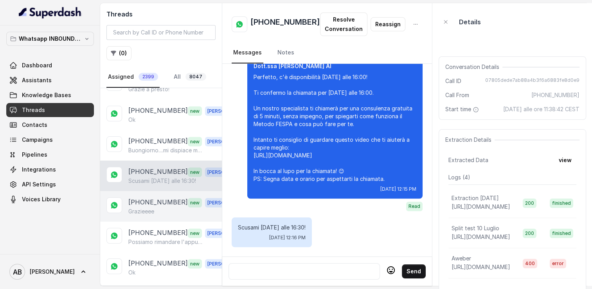
click at [164, 208] on div "Grazieeee" at bounding box center [182, 212] width 109 height 8
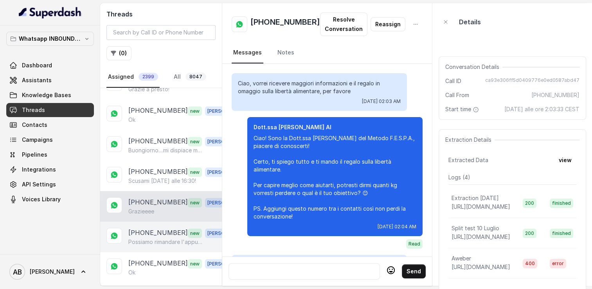
scroll to position [1101, 0]
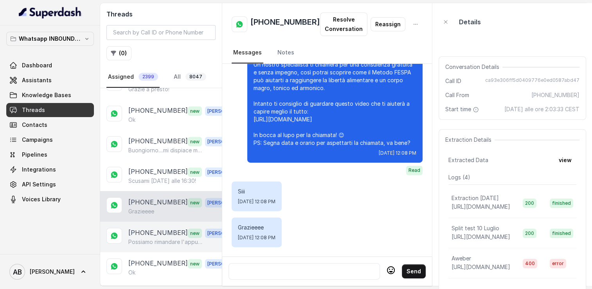
click at [165, 238] on p "Possiamo rimandare l'appuntamento a lunedì 25 Agosto perché sono molto impegnat…" at bounding box center [165, 242] width 75 height 8
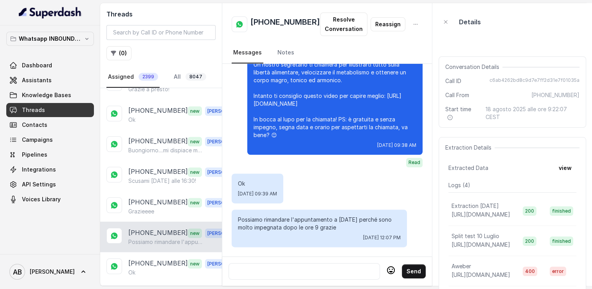
scroll to position [2346, 0]
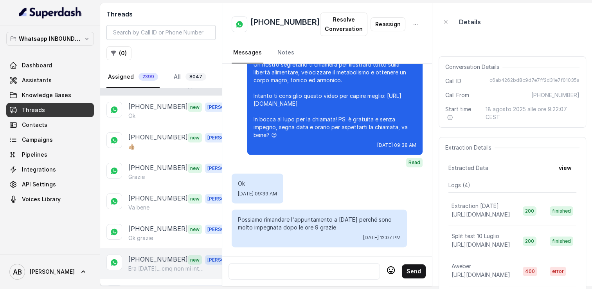
click at [171, 255] on p "[PHONE_NUMBER]" at bounding box center [158, 260] width 60 height 10
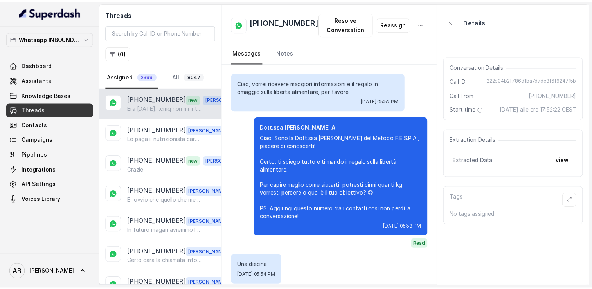
scroll to position [1256, 0]
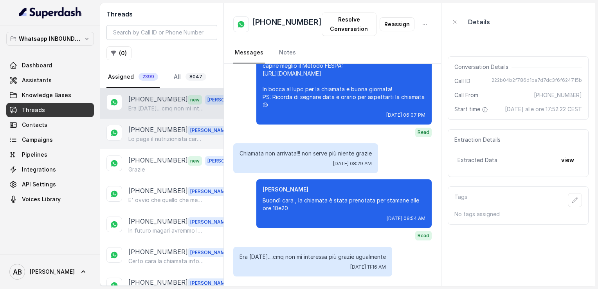
click at [152, 126] on p "[PHONE_NUMBER]" at bounding box center [158, 130] width 60 height 10
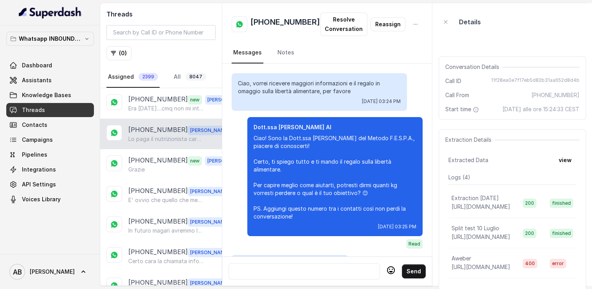
scroll to position [1063, 0]
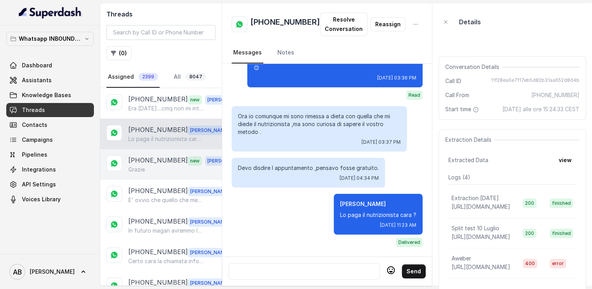
click at [148, 163] on p "[PHONE_NUMBER]" at bounding box center [158, 160] width 60 height 10
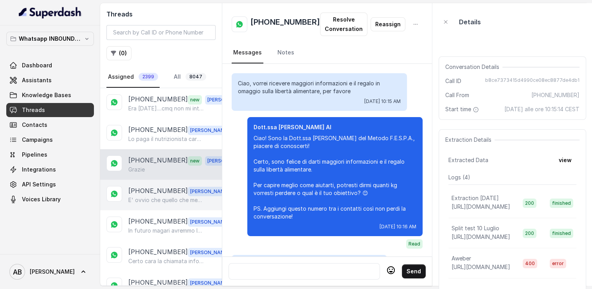
scroll to position [874, 0]
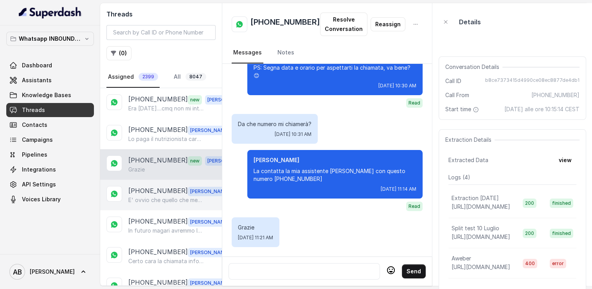
click at [150, 196] on p "E' ovvio che quello che mettiamo a disposizione inizialmente sia gratuita ma in…" at bounding box center [165, 200] width 75 height 8
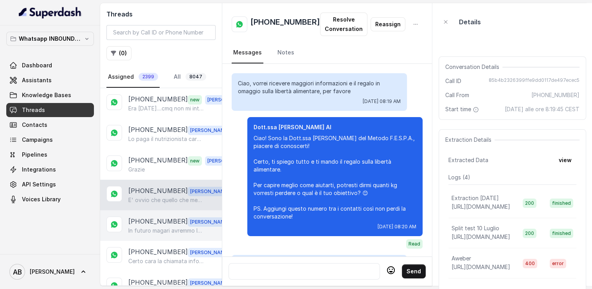
scroll to position [1308, 0]
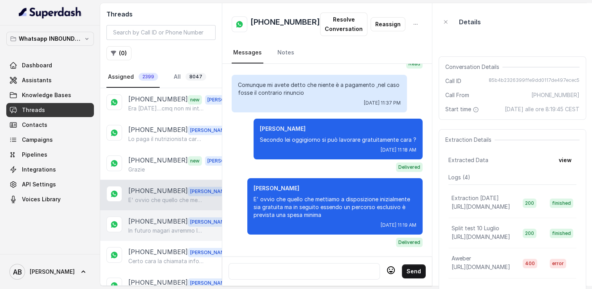
click at [153, 229] on p "In futuro magari avremmo la possibilità cara , non mi occupo io delle chiamate …" at bounding box center [165, 231] width 75 height 8
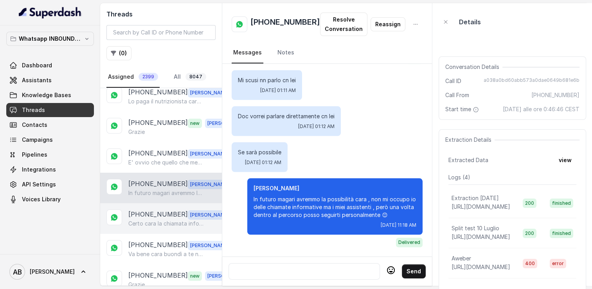
scroll to position [39, 0]
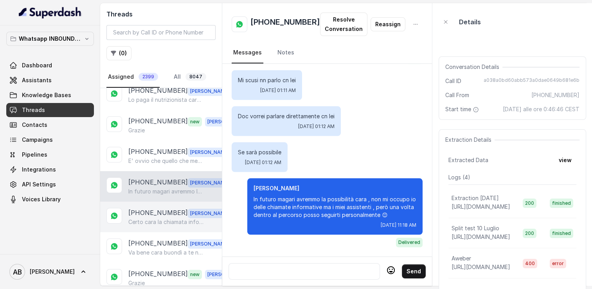
click at [156, 210] on p "[PHONE_NUMBER]" at bounding box center [158, 213] width 60 height 10
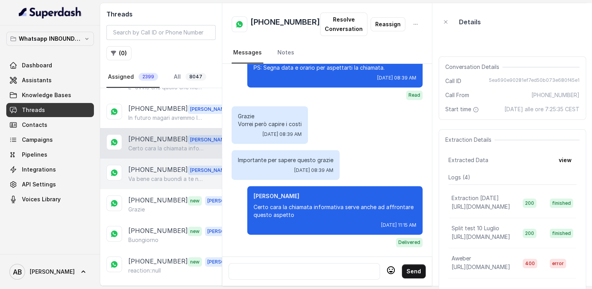
scroll to position [117, 0]
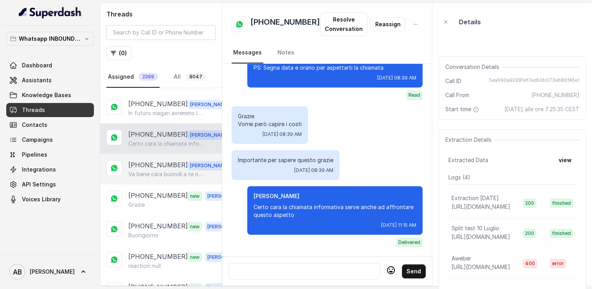
click at [152, 163] on p "[PHONE_NUMBER]" at bounding box center [158, 165] width 60 height 10
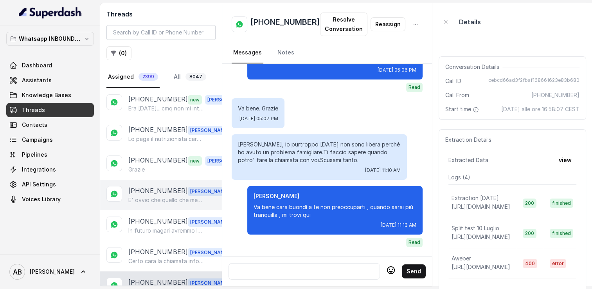
click at [162, 183] on div "[PHONE_NUMBER] [PERSON_NAME] E' ovvio che quello che mettiamo a disposizione in…" at bounding box center [161, 195] width 122 height 31
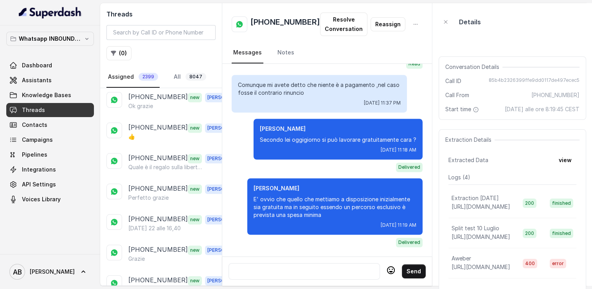
scroll to position [470, 0]
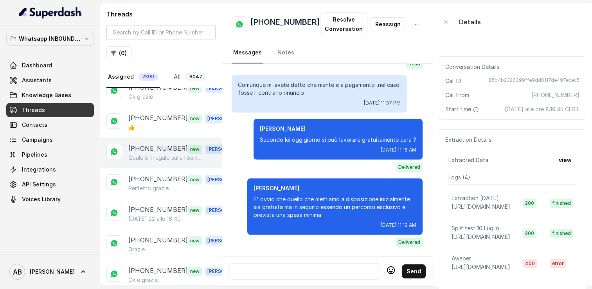
click at [155, 137] on div "[PHONE_NUMBER] new [PERSON_NAME] è il regalo sulla libertà alimentare??" at bounding box center [161, 152] width 122 height 31
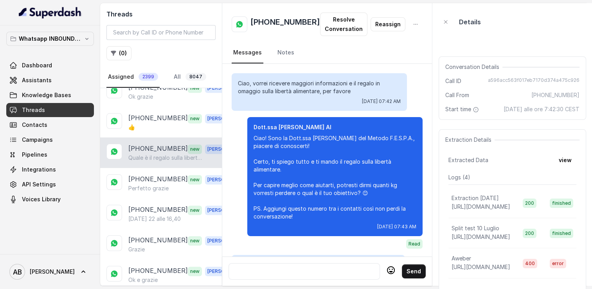
scroll to position [1092, 0]
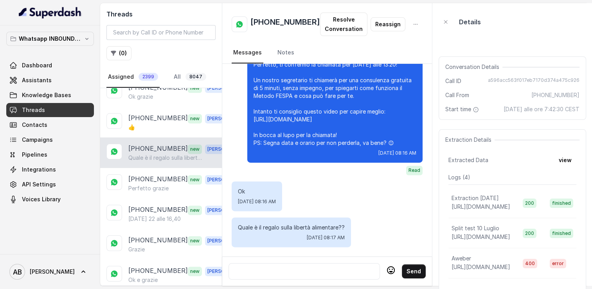
click at [287, 267] on div at bounding box center [304, 271] width 144 height 9
click at [390, 269] on icon at bounding box center [390, 269] width 9 height 9
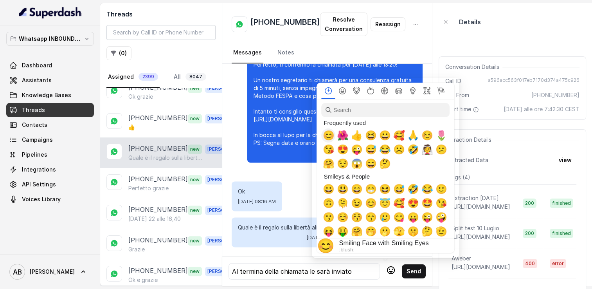
click at [328, 140] on span "😊" at bounding box center [329, 135] width 12 height 11
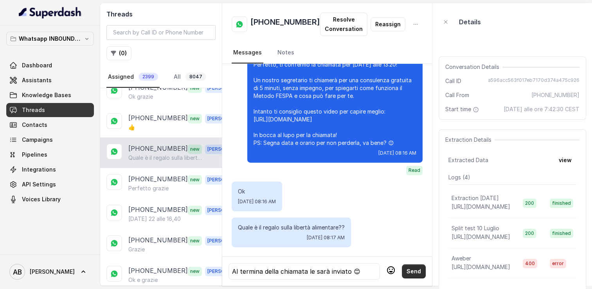
click at [410, 273] on button "Send" at bounding box center [414, 271] width 24 height 14
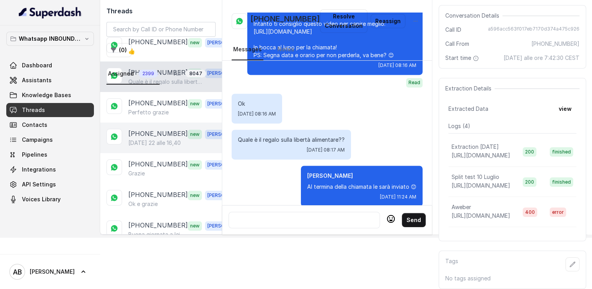
scroll to position [548, 0]
